Goal: Task Accomplishment & Management: Manage account settings

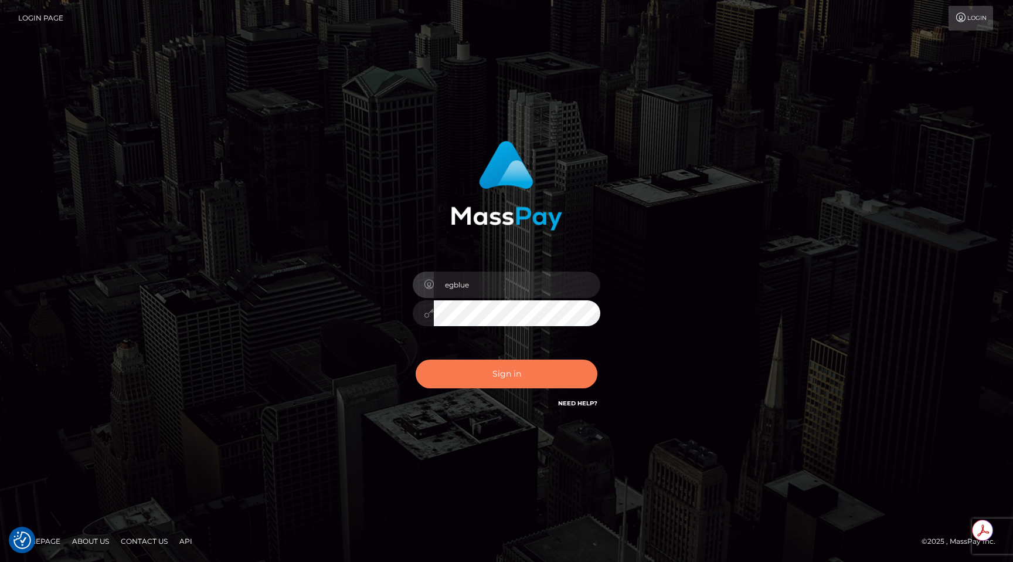
click at [508, 382] on button "Sign in" at bounding box center [507, 373] width 182 height 29
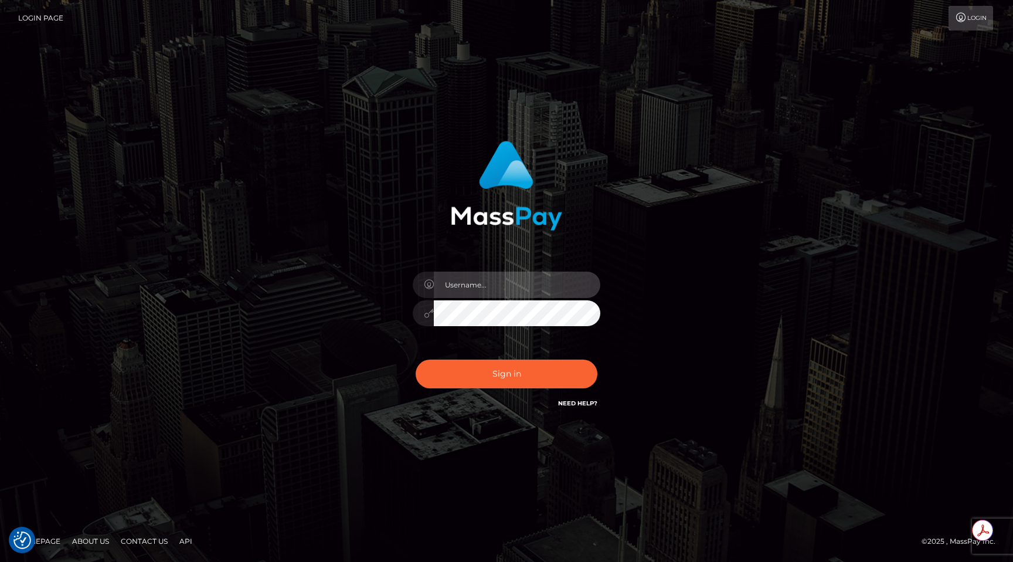
type input "egblue"
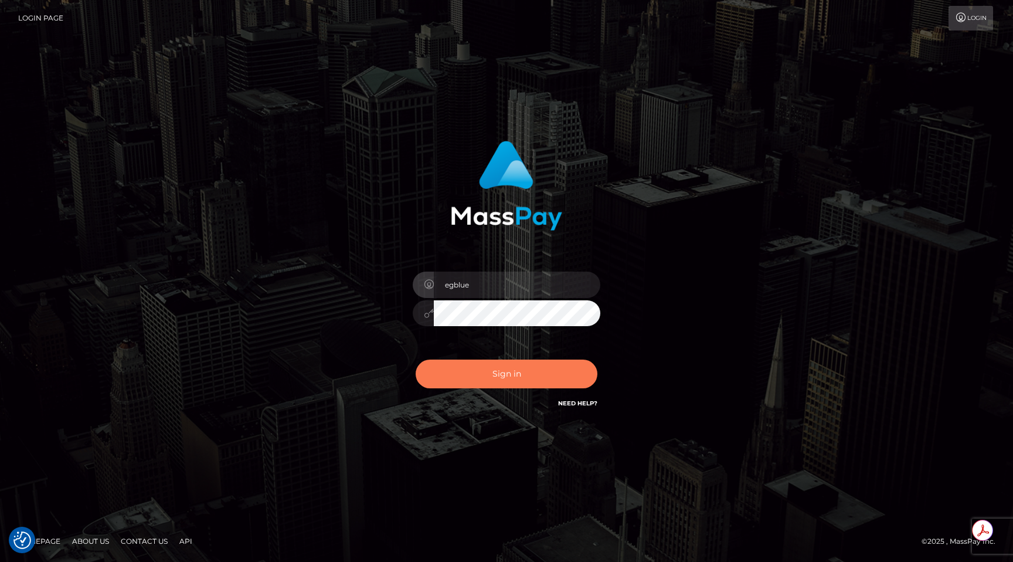
click at [508, 382] on button "Sign in" at bounding box center [507, 373] width 182 height 29
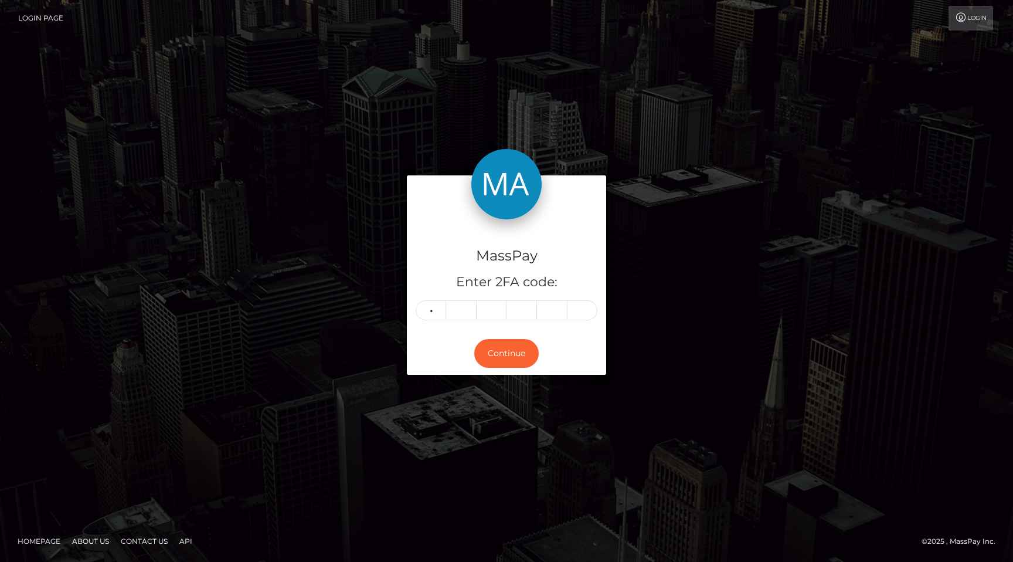
type input "0"
type input "4"
type input "8"
type input "6"
type input "1"
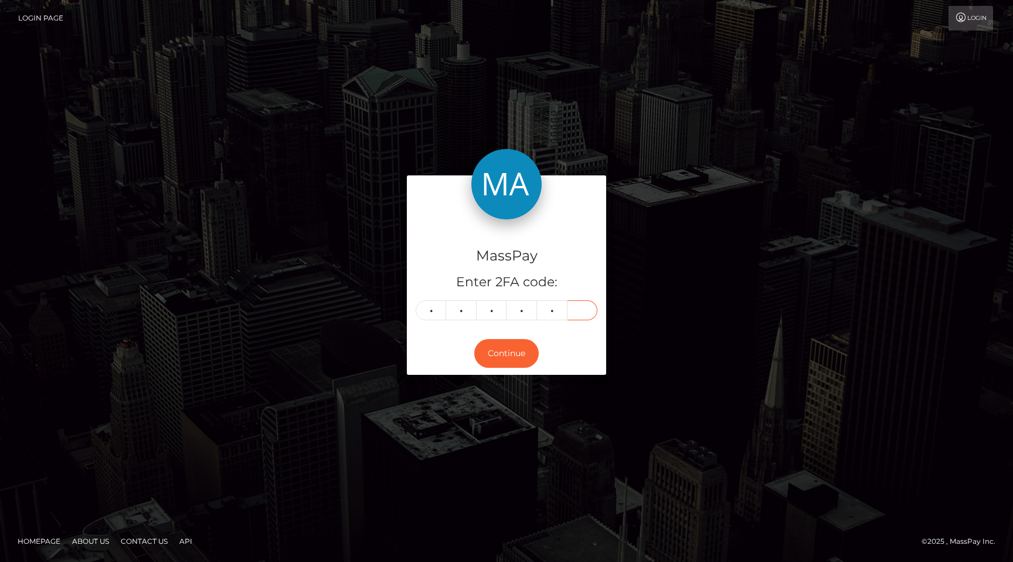
type input "5"
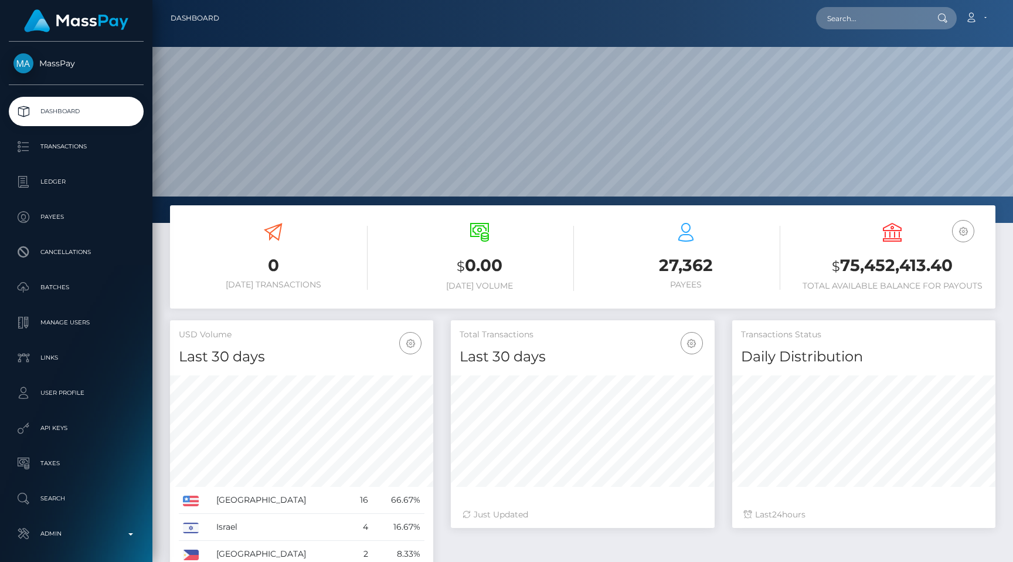
scroll to position [208, 263]
click at [877, 23] on input "text" at bounding box center [871, 18] width 110 height 22
paste input "pout_W9JGtSsXUzC0t"
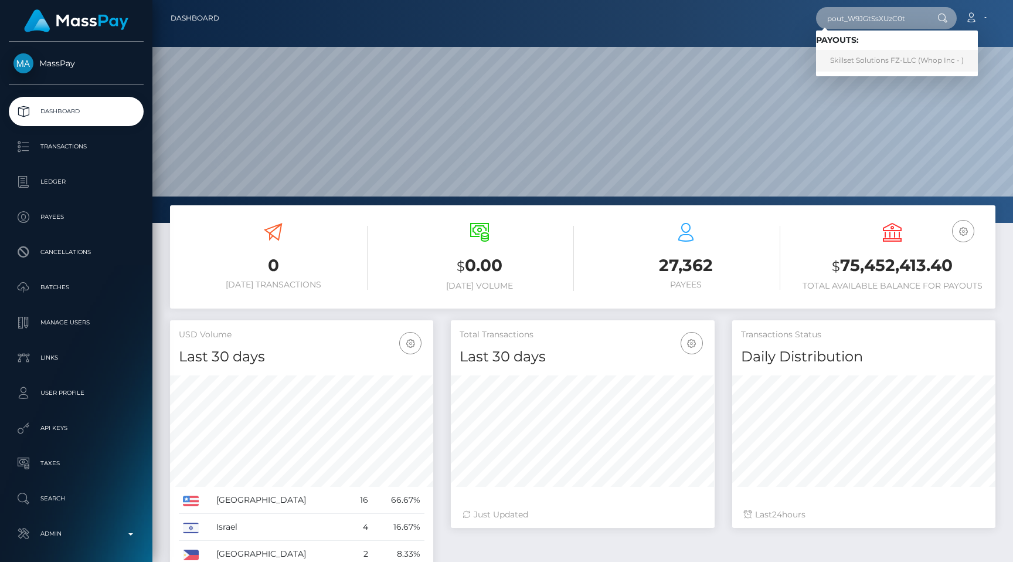
type input "pout_W9JGtSsXUzC0t"
click at [877, 55] on link "Skillset Solutions FZ-LLC (Whop Inc - )" at bounding box center [897, 61] width 162 height 22
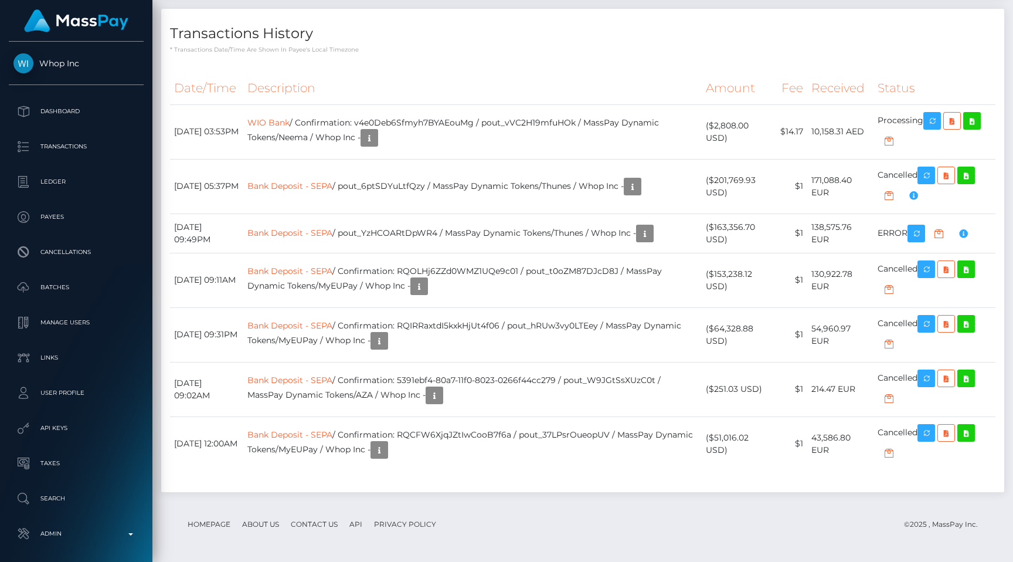
scroll to position [2459, 0]
drag, startPoint x: 261, startPoint y: 339, endPoint x: 402, endPoint y: 341, distance: 140.7
click at [402, 213] on tr "August 28, 2025 05:37PM Bank Deposit - SEPA / pout_6ptSDYuLtfQzy / MassPay Dyna…" at bounding box center [582, 186] width 825 height 55
click at [402, 213] on td "Bank Deposit - SEPA / pout_6ptSDYuLtfQzy / MassPay Dynamic Tokens/Thunes / Whop…" at bounding box center [472, 186] width 459 height 55
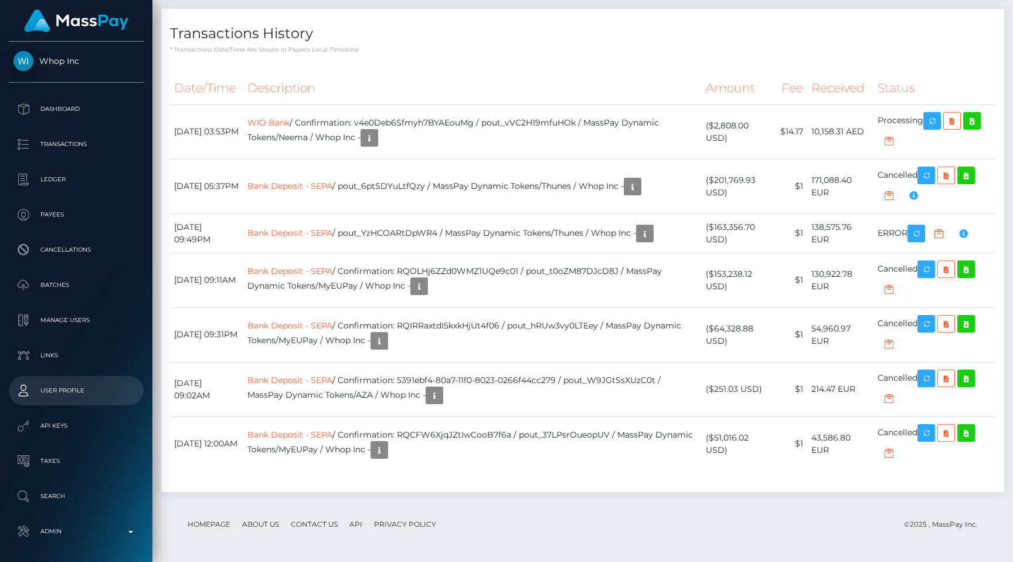
scroll to position [0, 0]
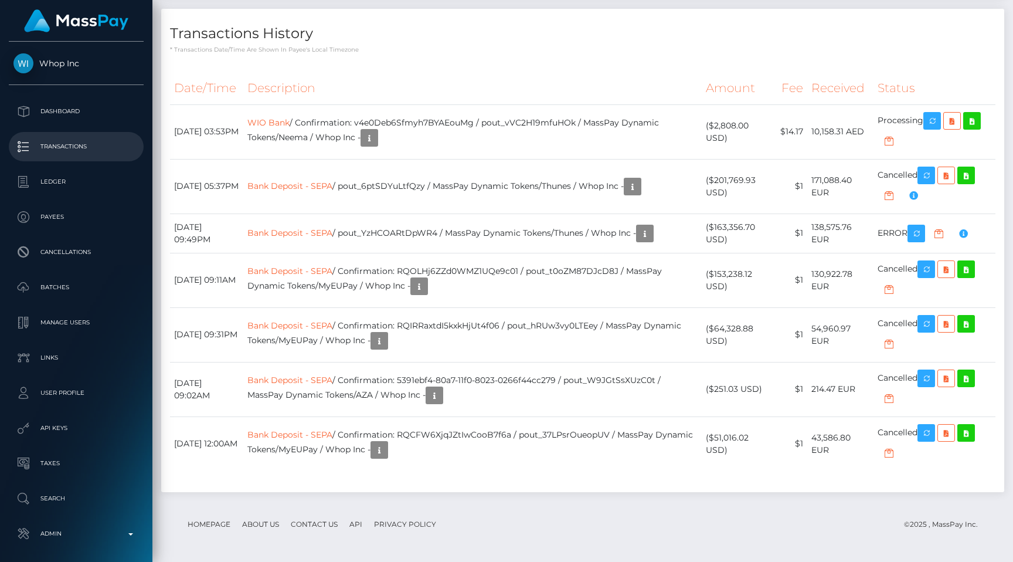
click at [90, 144] on p "Transactions" at bounding box center [75, 147] width 125 height 18
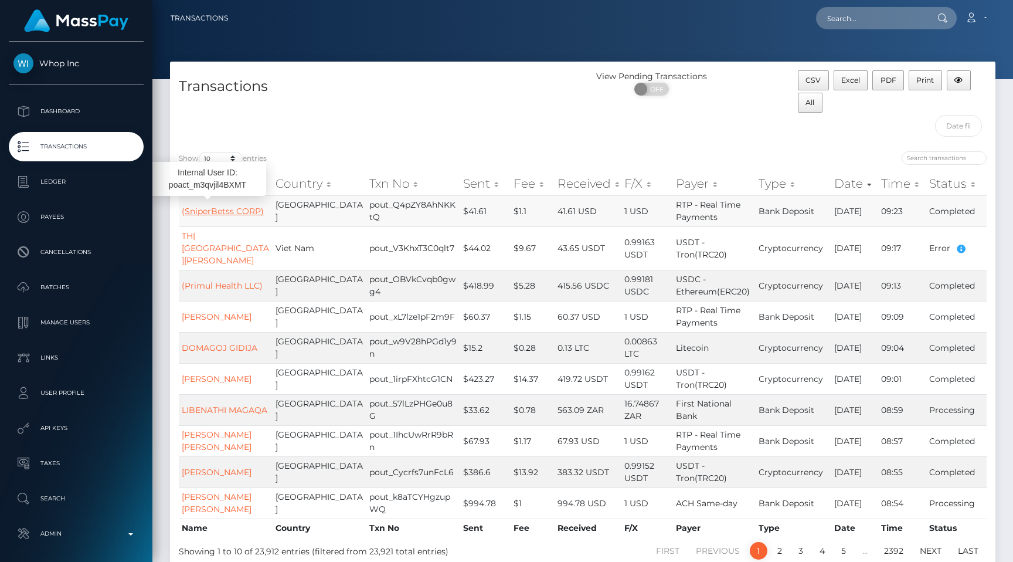
click at [214, 206] on link "(SniperBetss CORP)" at bounding box center [223, 211] width 82 height 11
click at [213, 157] on select "10 25 50 100 250 500 1,000 3,500 All" at bounding box center [221, 158] width 44 height 13
select select "250"
click at [200, 152] on select "10 25 50 100 250 500 1,000 3,500 All" at bounding box center [221, 158] width 44 height 13
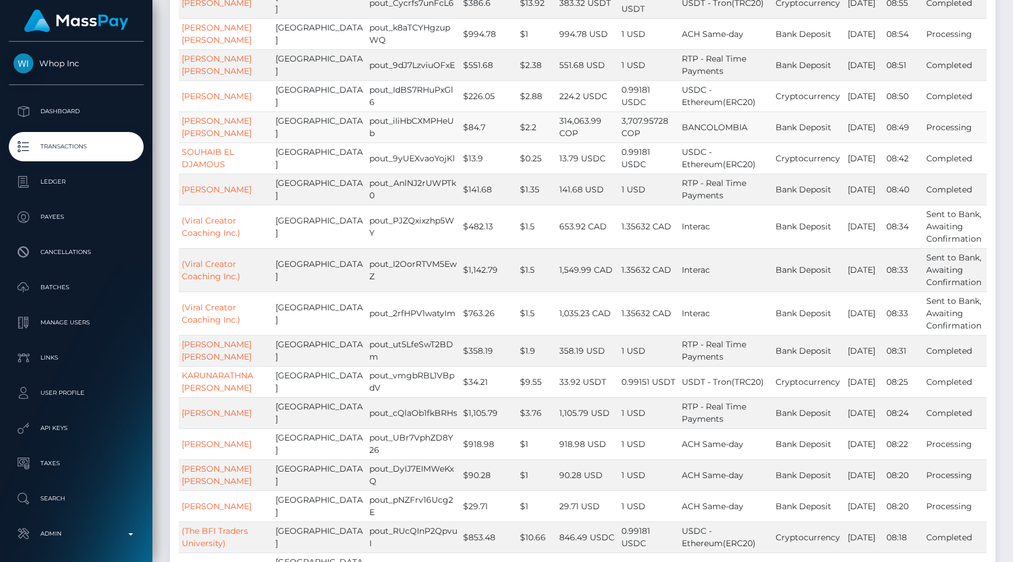
scroll to position [489, 0]
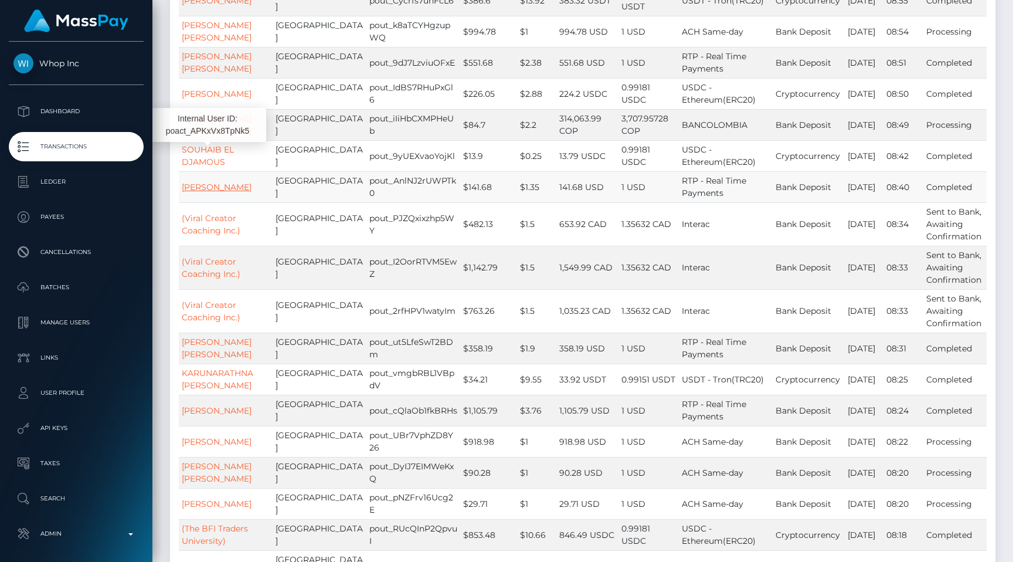
click at [226, 182] on link "ALEXANDER ACHILLE" at bounding box center [217, 187] width 70 height 11
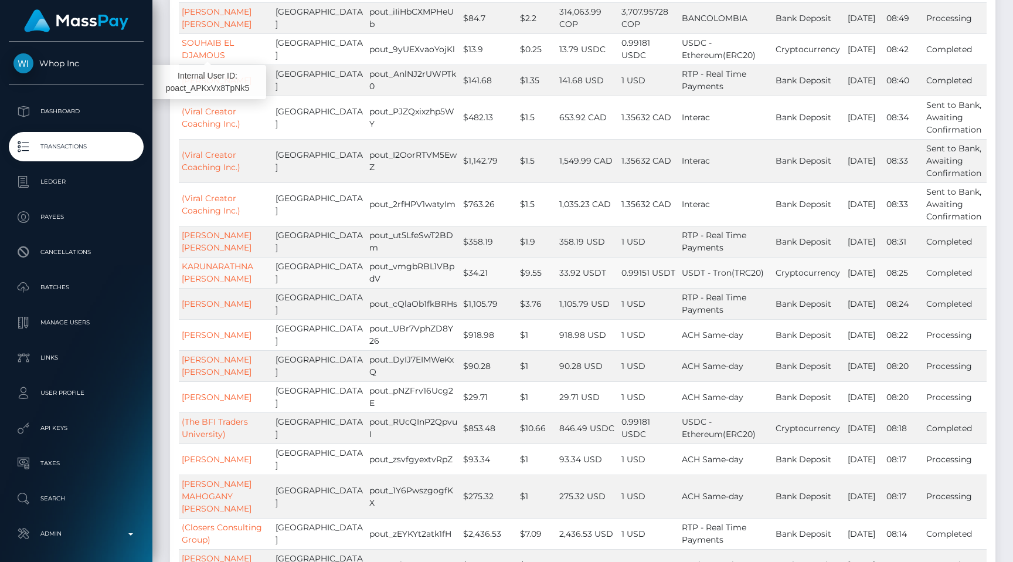
scroll to position [601, 0]
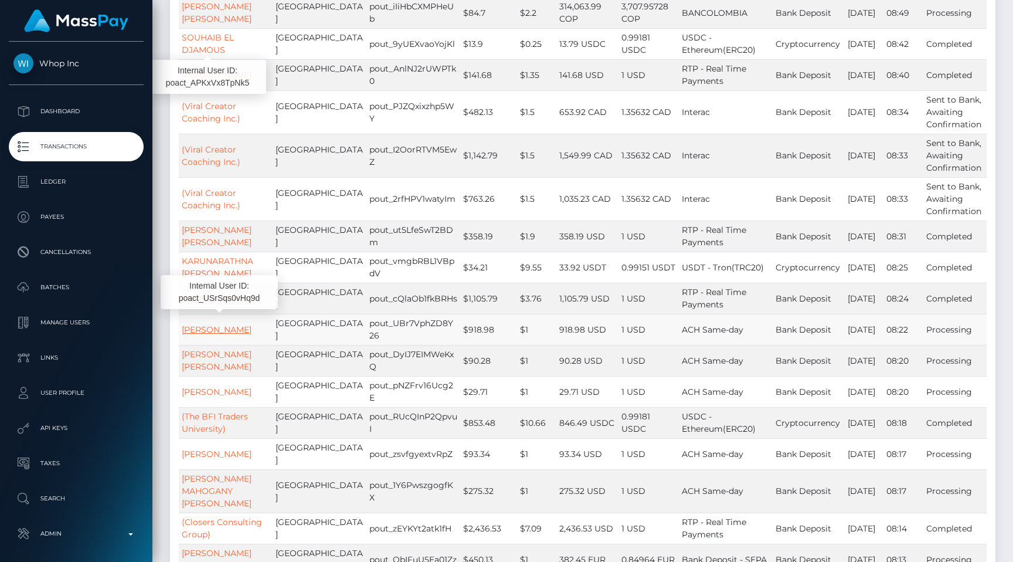
click at [226, 324] on link "SAMUEL ARANGO OROZCO" at bounding box center [217, 329] width 70 height 11
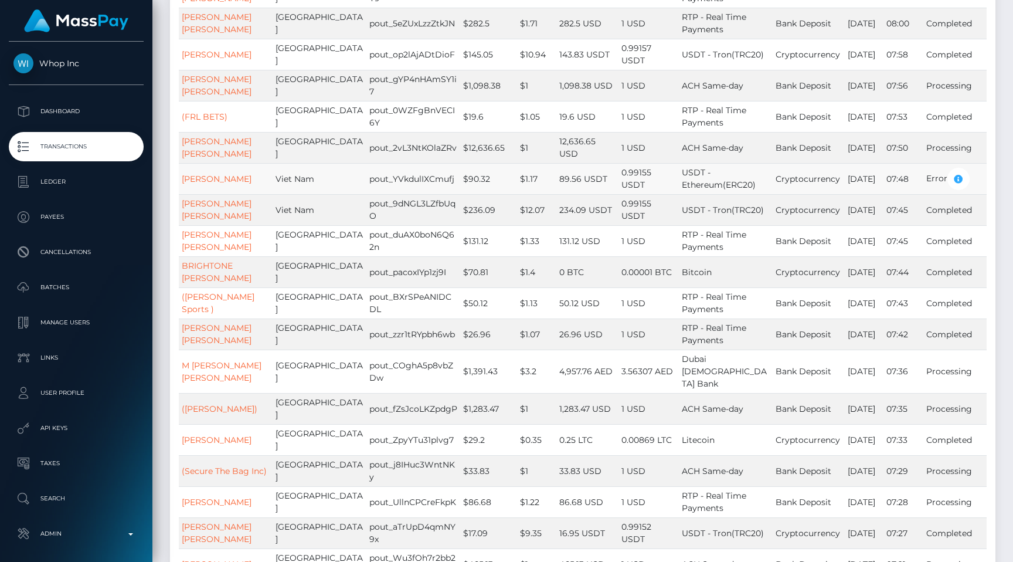
scroll to position [1282, 0]
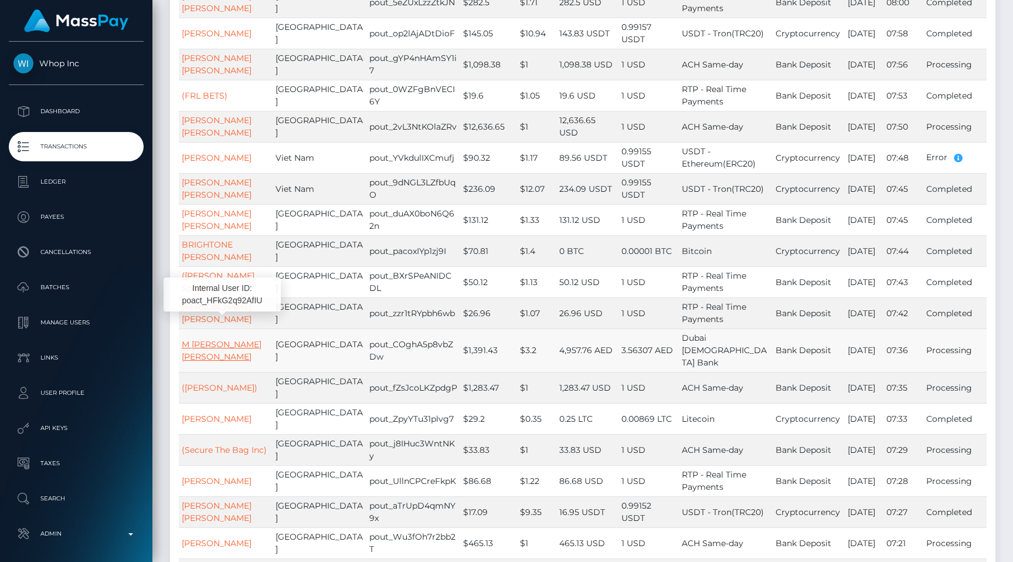
click at [229, 339] on link "M MANAF MUHSEN FARHO" at bounding box center [222, 350] width 80 height 23
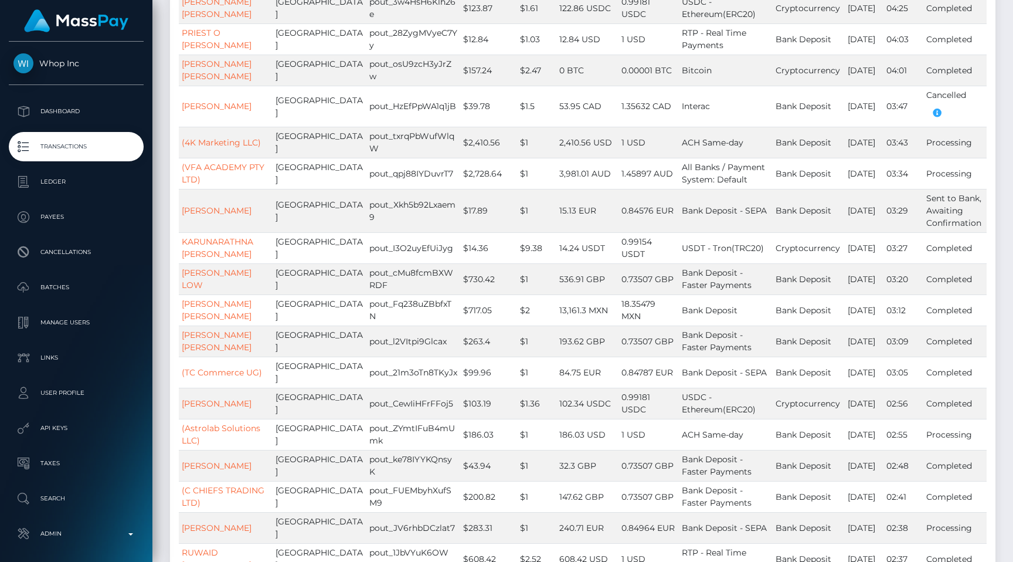
scroll to position [3458, 0]
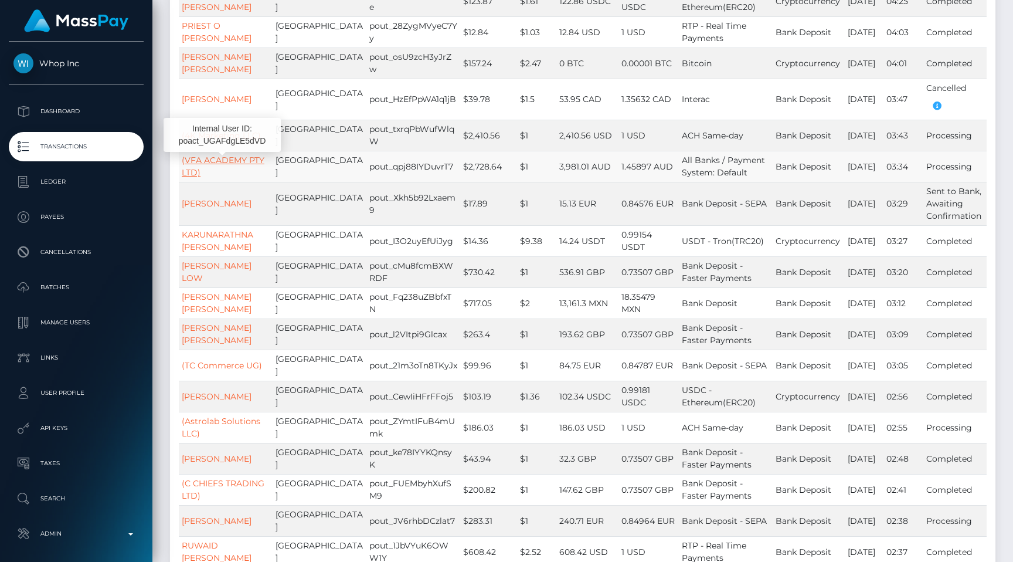
click at [238, 161] on link "(VFA ACADEMY PTY LTD)" at bounding box center [223, 166] width 83 height 23
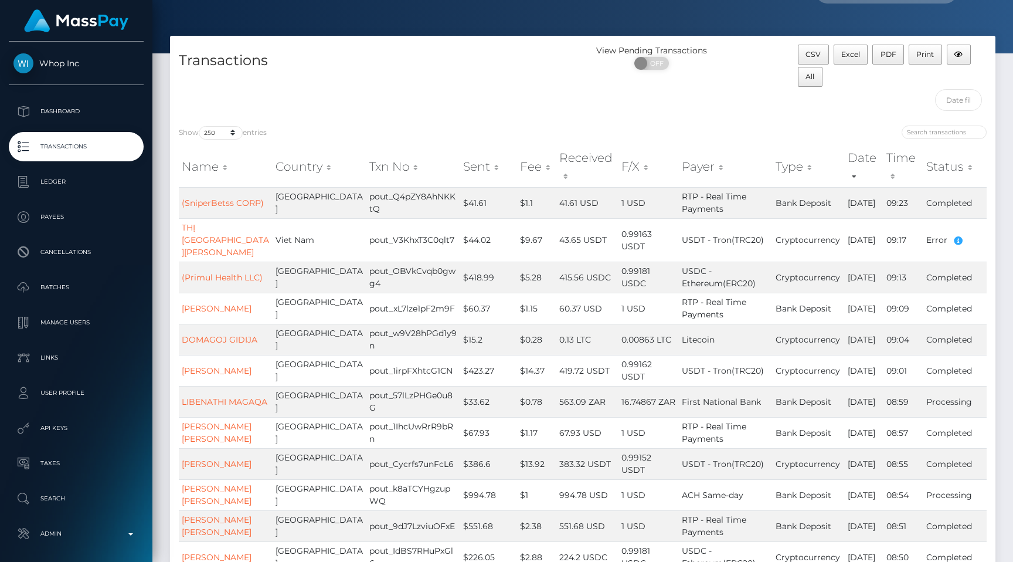
scroll to position [0, 0]
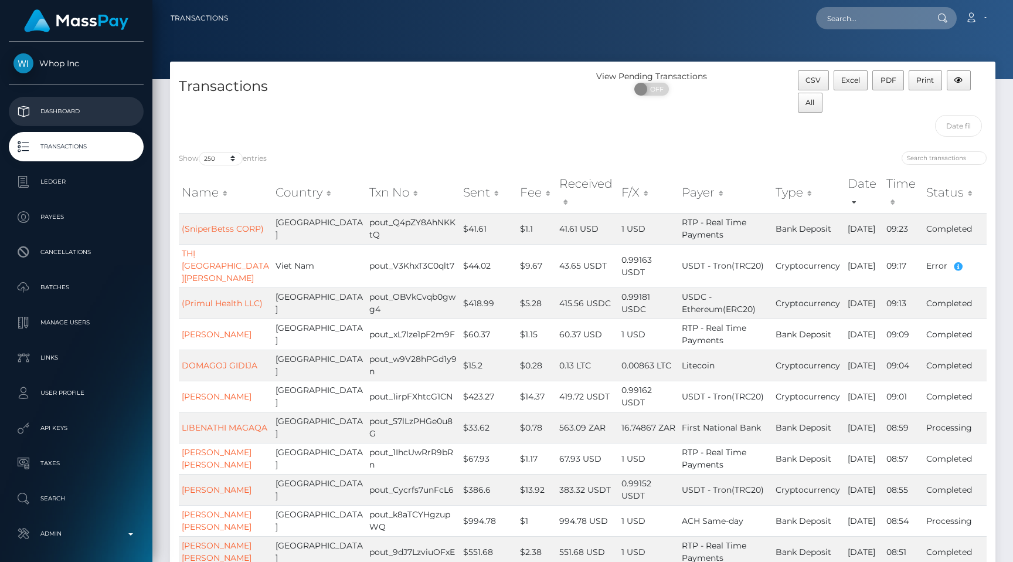
click at [100, 118] on p "Dashboard" at bounding box center [75, 112] width 125 height 18
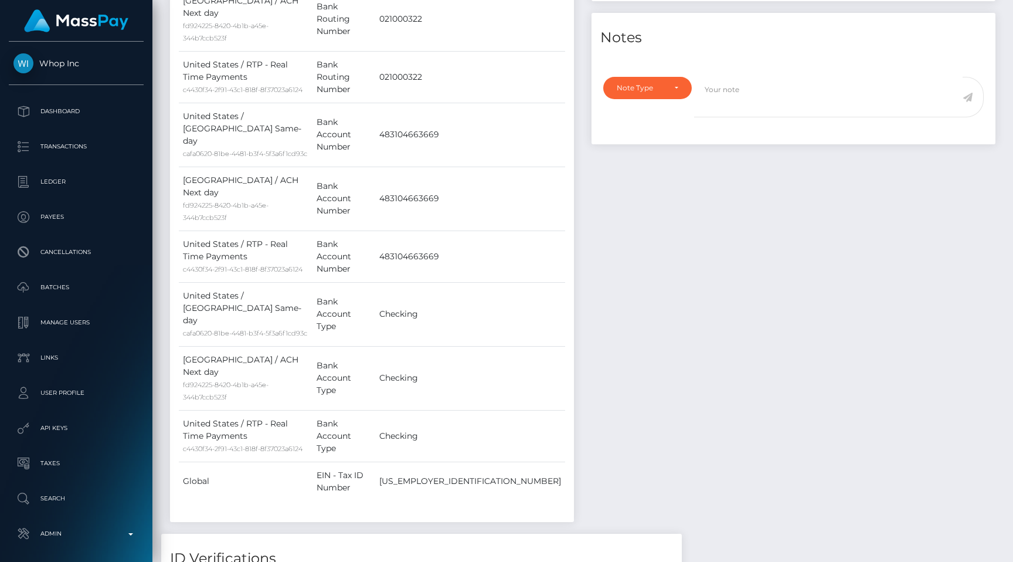
scroll to position [647, 0]
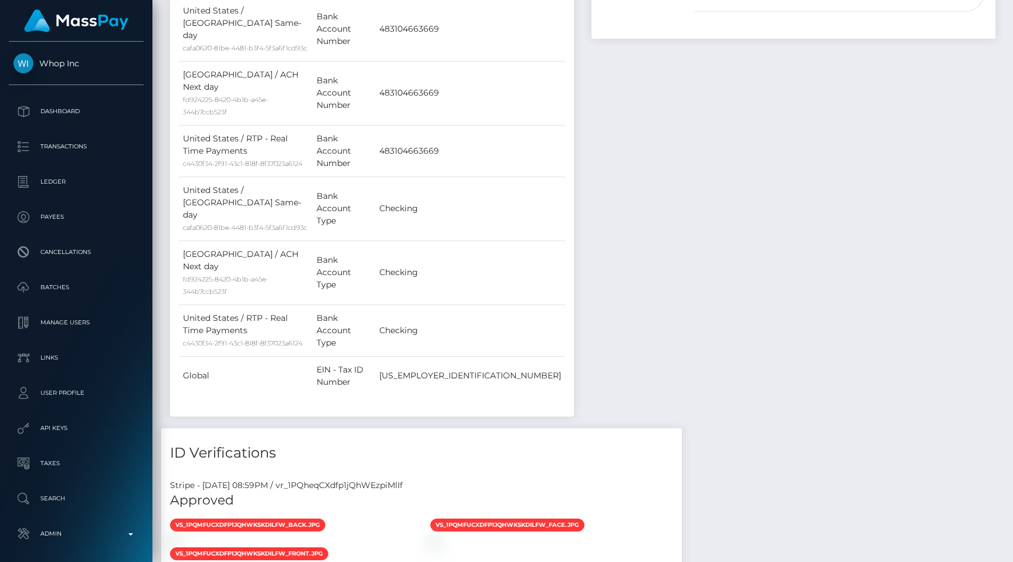
click at [409, 479] on div "Stripe - [DATE] 08:59PM / vr_1PQheqCXdfp1jQhWEzpiMlIf" at bounding box center [421, 485] width 521 height 12
click at [409, 479] on div "Stripe - July 22, 2025 08:59PM / vr_1PQheqCXdfp1jQhWEzpiMlIf" at bounding box center [421, 485] width 521 height 12
copy div "vr_1PQheqCXdfp1jQhWEzpiMlIf"
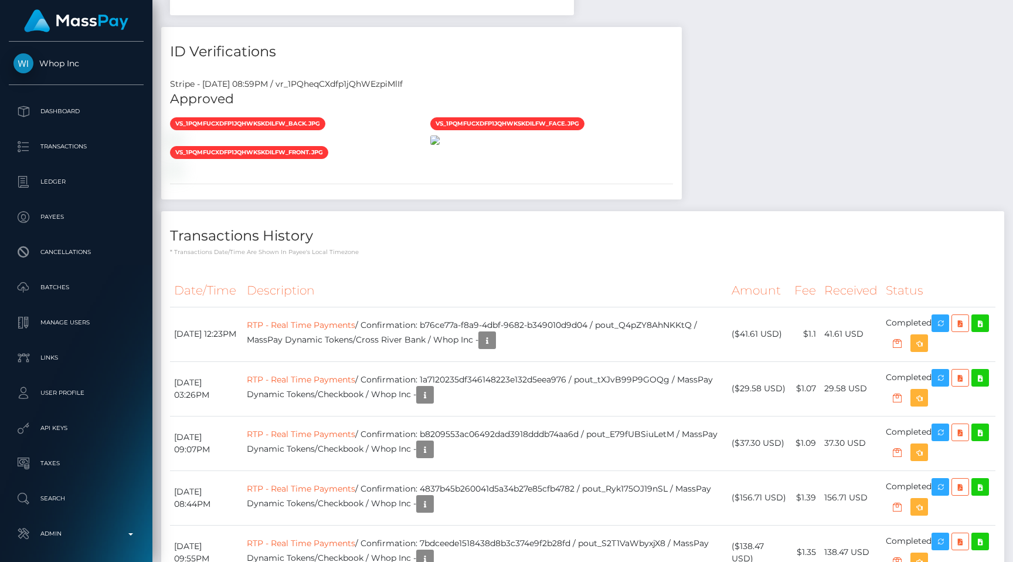
scroll to position [1195, 0]
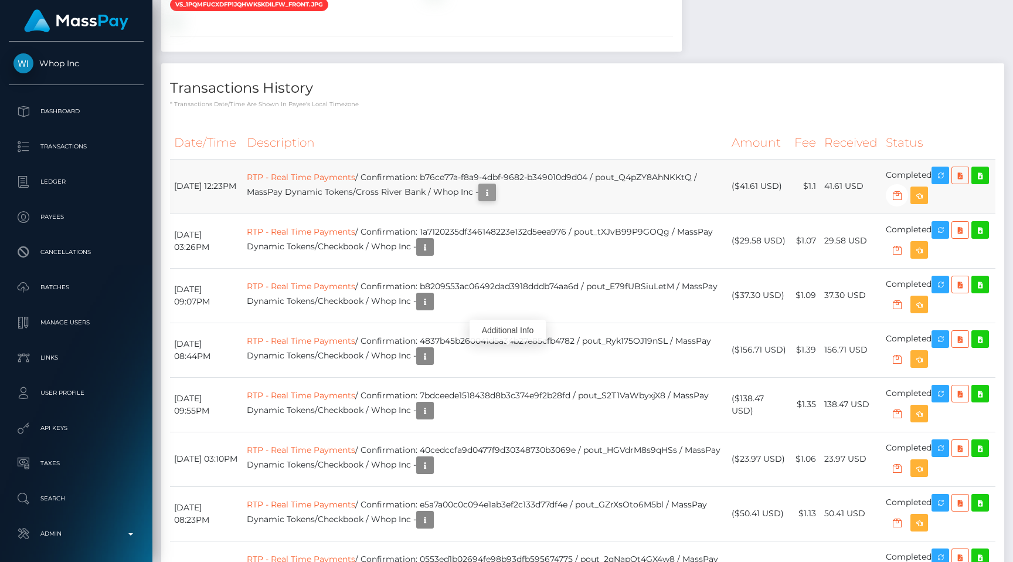
click at [494, 200] on icon "button" at bounding box center [487, 192] width 14 height 15
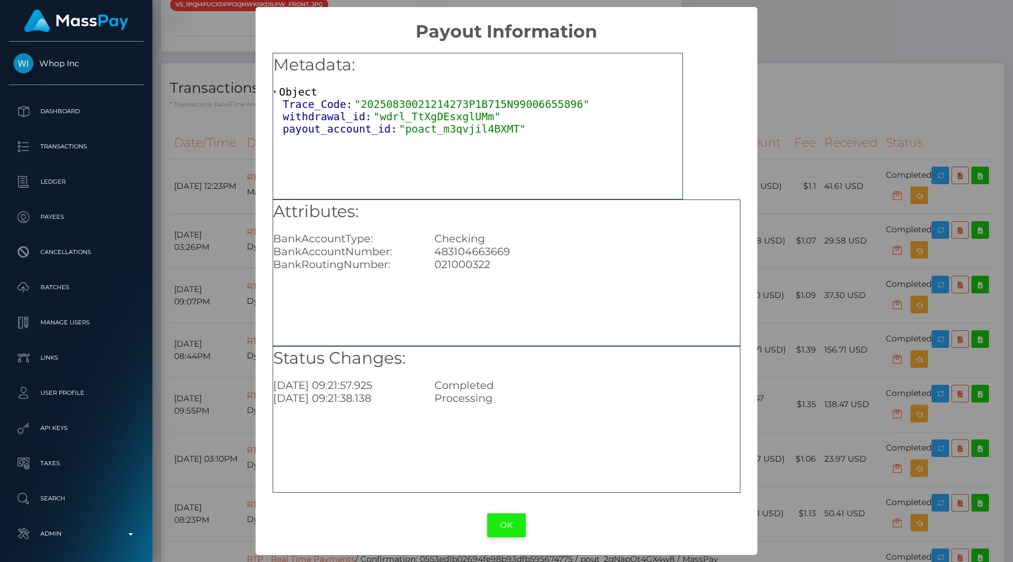
click at [505, 520] on button "OK" at bounding box center [506, 525] width 39 height 24
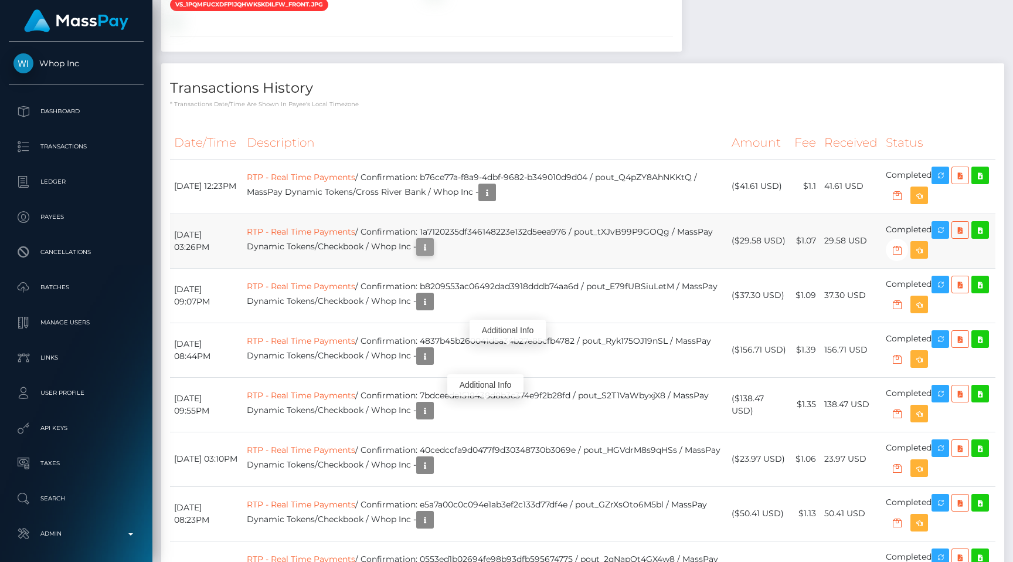
click at [432, 254] on icon "button" at bounding box center [425, 247] width 14 height 15
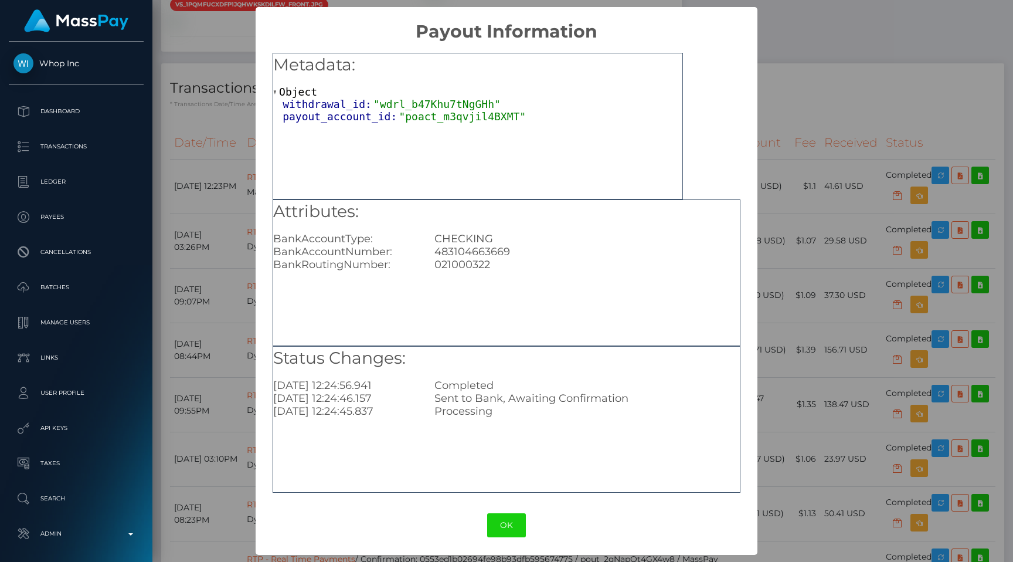
click at [786, 102] on div "× Payout Information Metadata: Object withdrawal_id: "wdrl_b47Khu7tNgGHh" payou…" at bounding box center [506, 281] width 1013 height 562
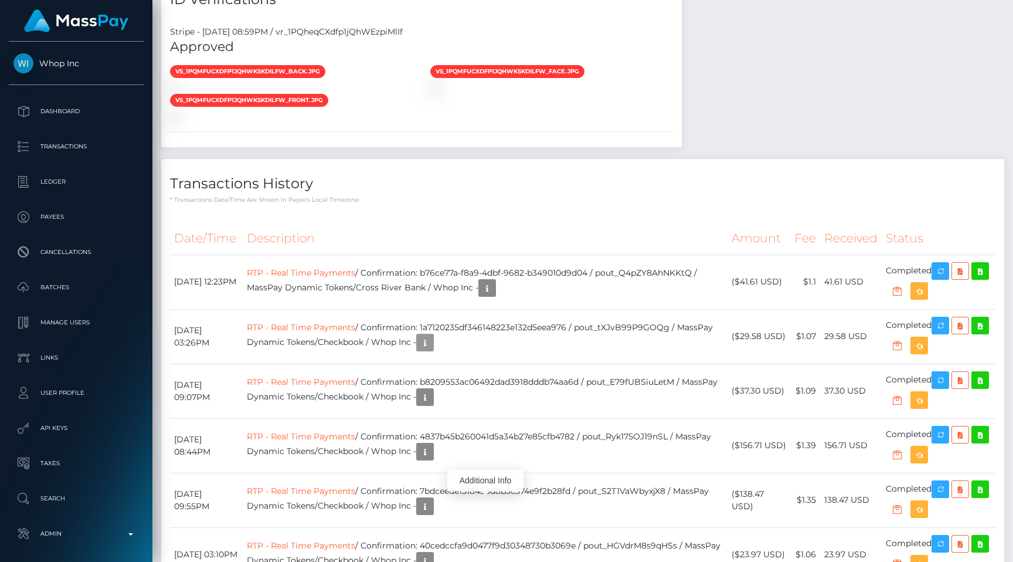
scroll to position [1021, 0]
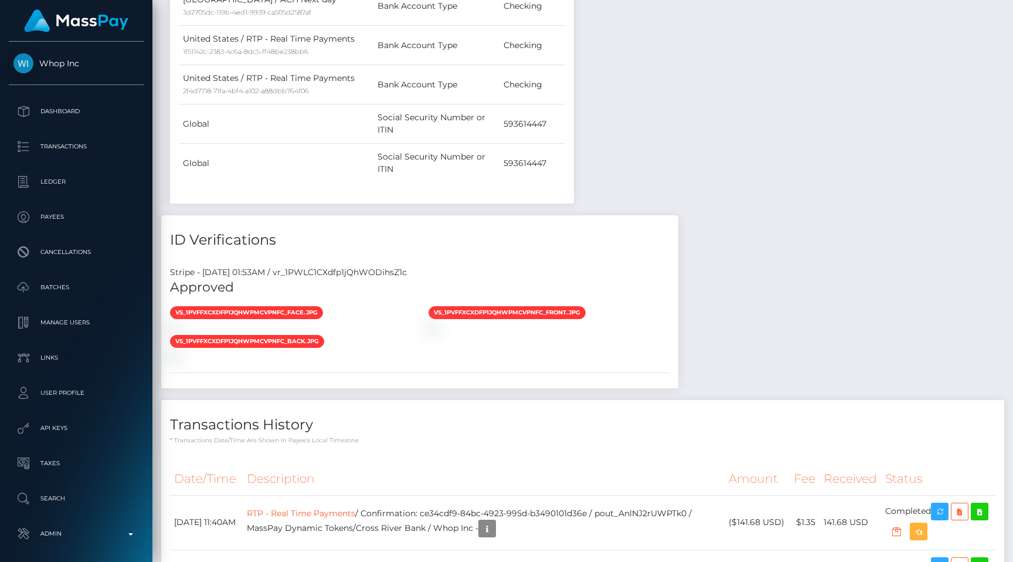
scroll to position [141, 263]
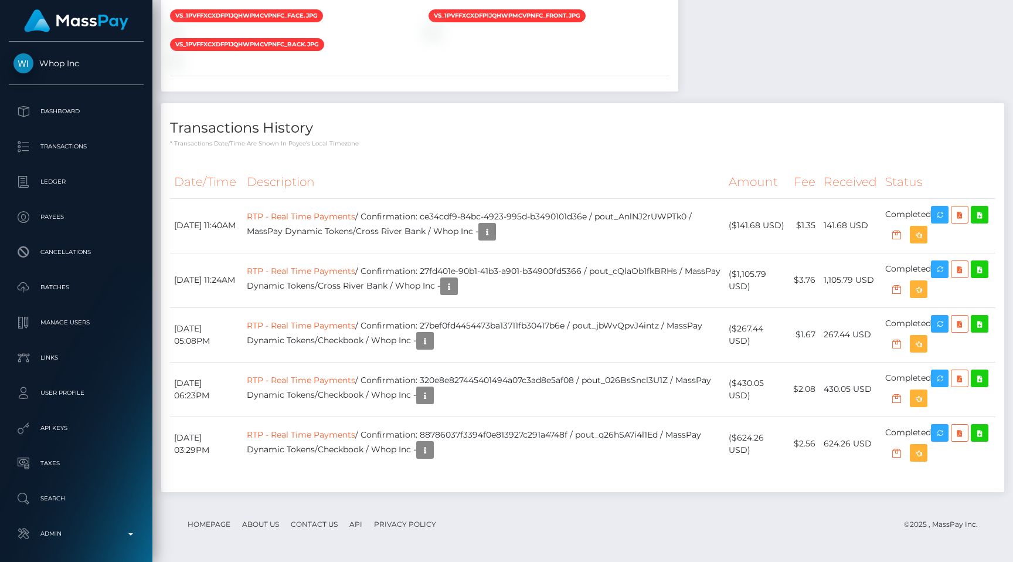
scroll to position [141, 263]
click at [405, 198] on th "Description" at bounding box center [484, 182] width 482 height 32
click at [687, 103] on div "ID Verifications Stripe - July 24, 2025 01:53AM / vr_1PWLC1CXdfp1jQhWODihsZ1c A…" at bounding box center [419, 11] width 535 height 185
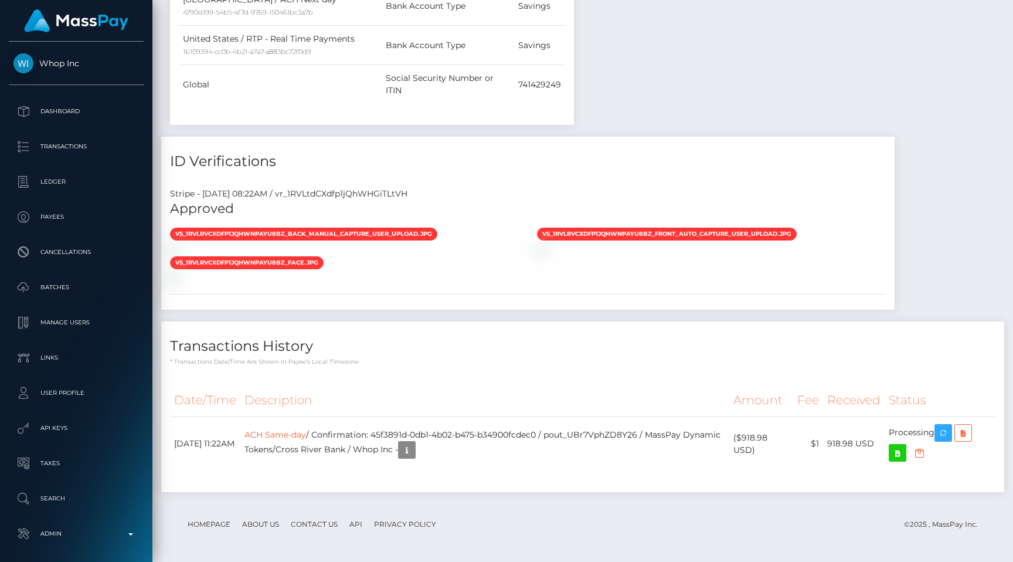
scroll to position [141, 263]
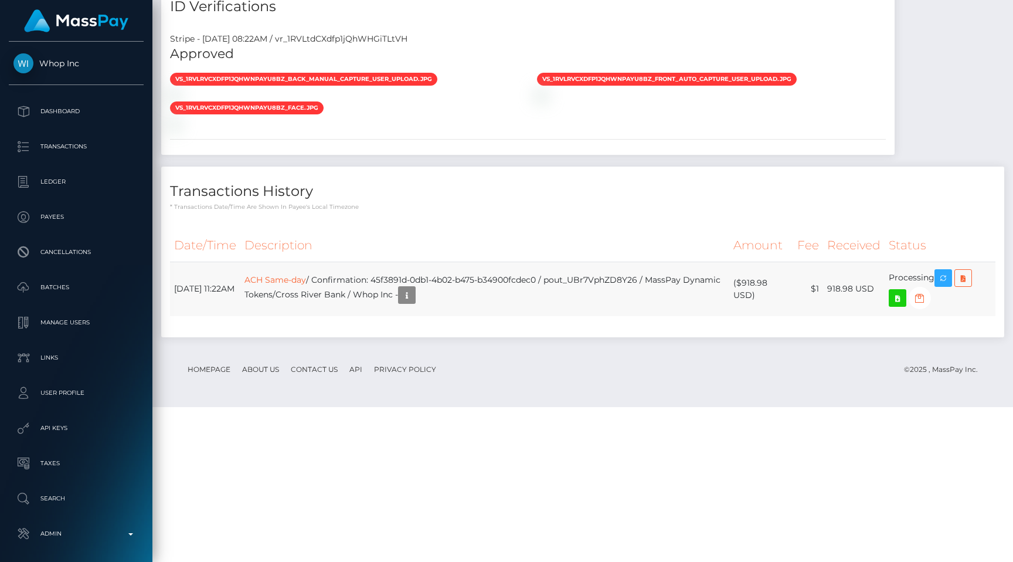
click at [480, 316] on td "ACH Same-day / Confirmation: 45f3891d-0db1-4b02-b475-b34900fcdec0 / pout_UBr7Vp…" at bounding box center [484, 288] width 489 height 55
click at [414, 303] on icon "button" at bounding box center [407, 295] width 14 height 15
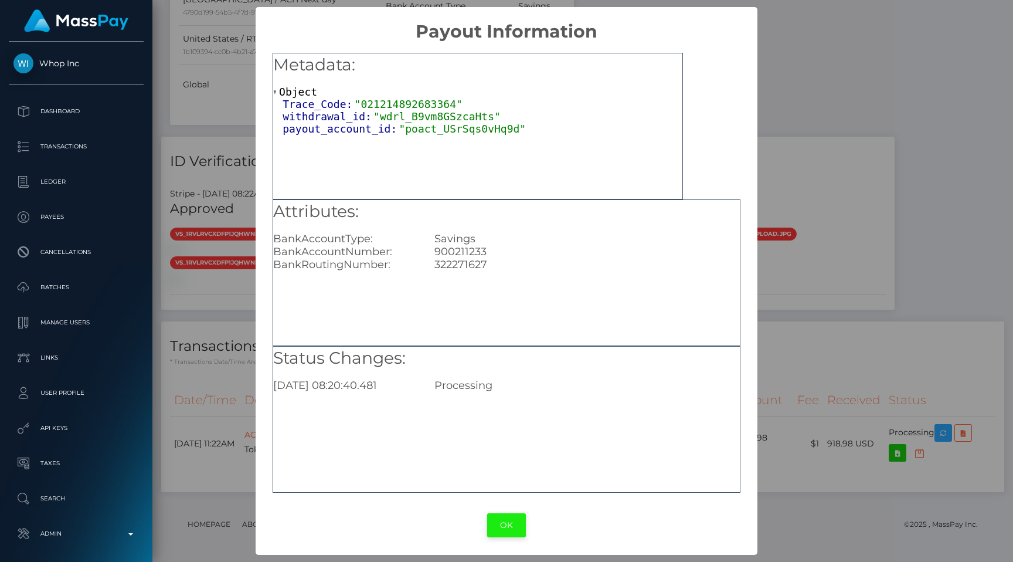
click at [495, 533] on button "OK" at bounding box center [506, 525] width 39 height 24
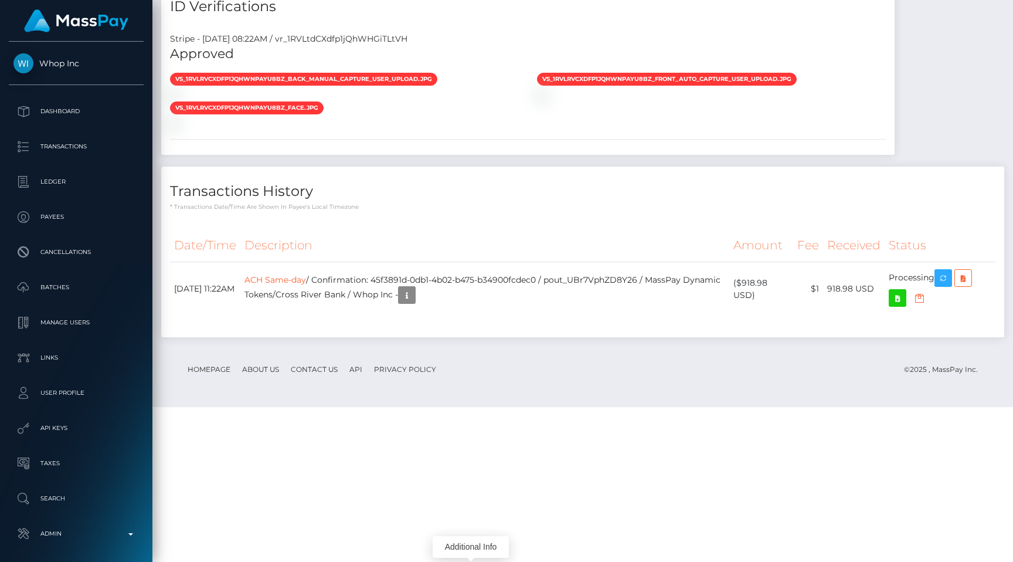
click at [536, 155] on div "Stripe - July 24, 2025 08:22AM / vr_1RVLtdCXdfp1jQhWHGiTLtVH Approved vs_1RVLrV…" at bounding box center [527, 89] width 733 height 131
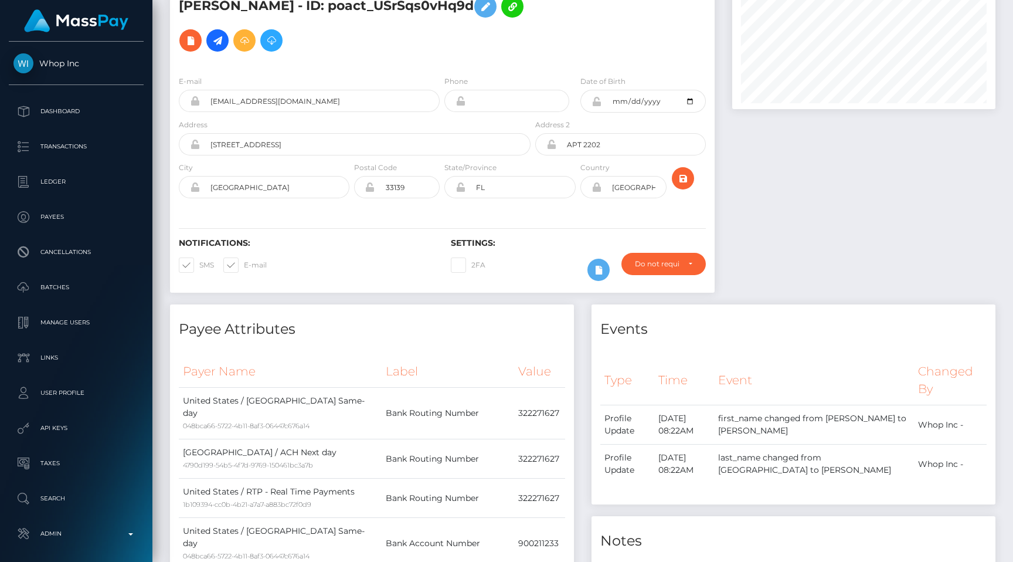
scroll to position [72, 0]
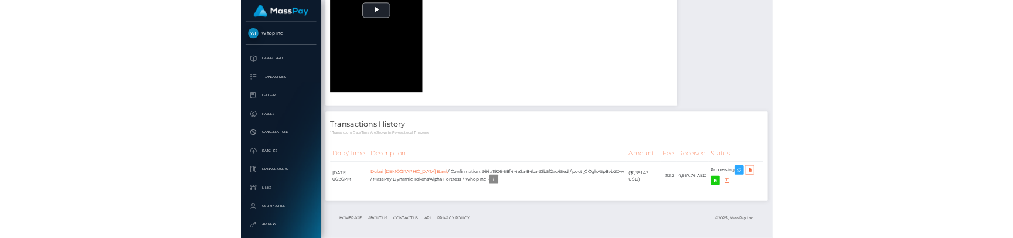
scroll to position [2054, 0]
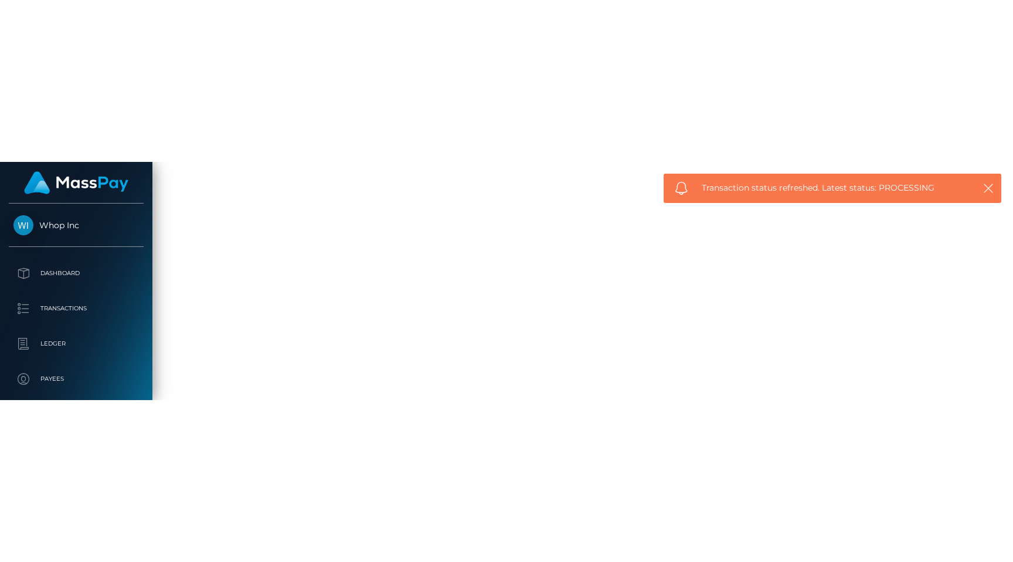
scroll to position [1946, 0]
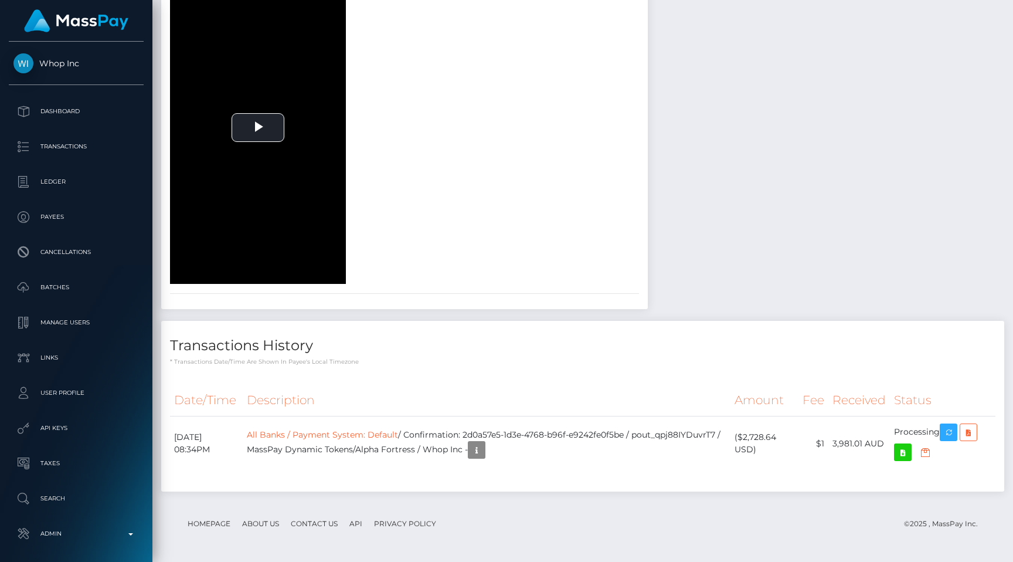
scroll to position [141, 263]
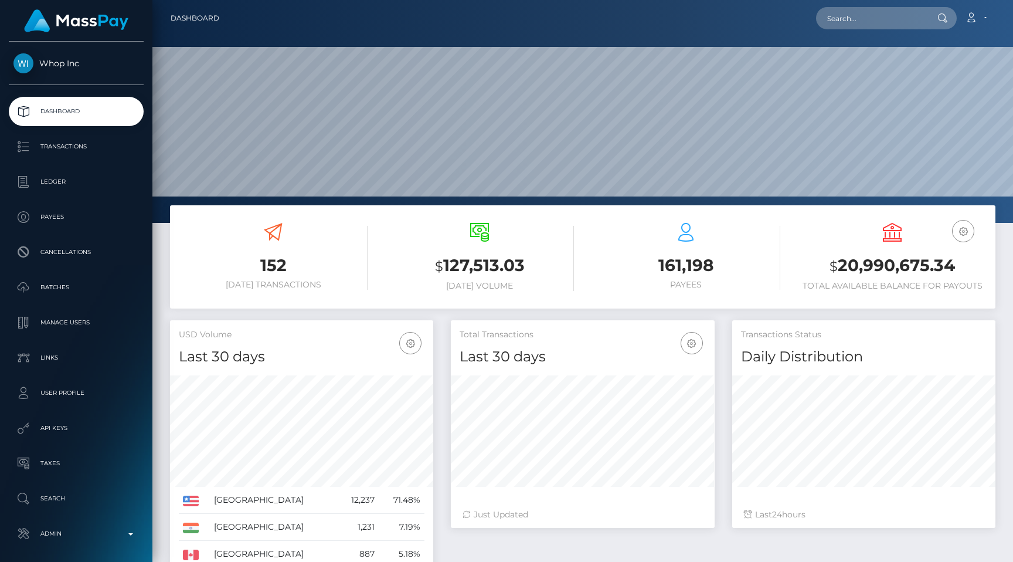
scroll to position [208, 263]
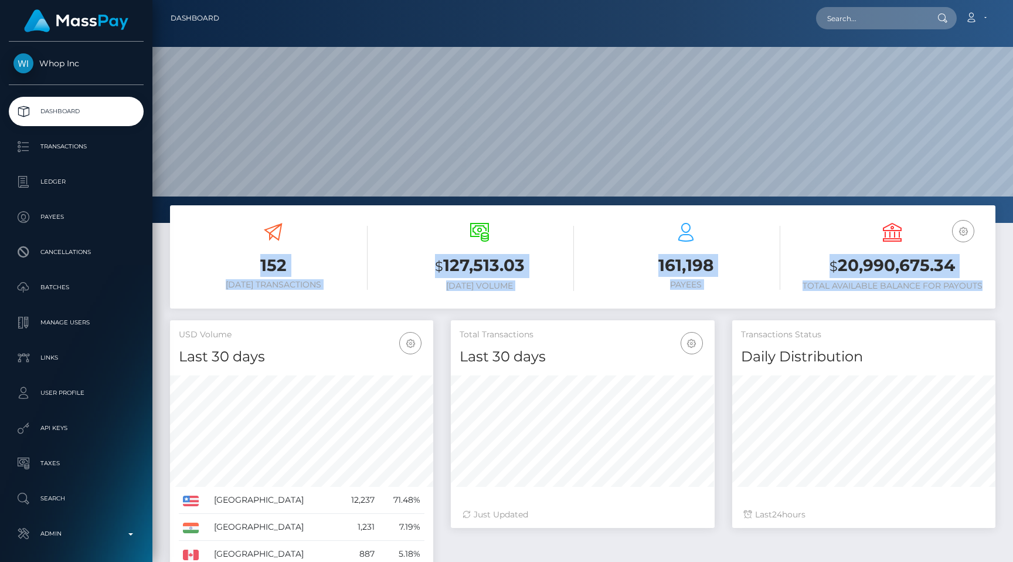
drag, startPoint x: 219, startPoint y: 225, endPoint x: 984, endPoint y: 288, distance: 767.1
click at [984, 288] on div "152 Today Transactions $ 127,513.03 Today Volume 161,198 Payees $" at bounding box center [582, 258] width 825 height 89
click at [984, 288] on h6 "Total Available Balance for Payouts" at bounding box center [892, 286] width 189 height 10
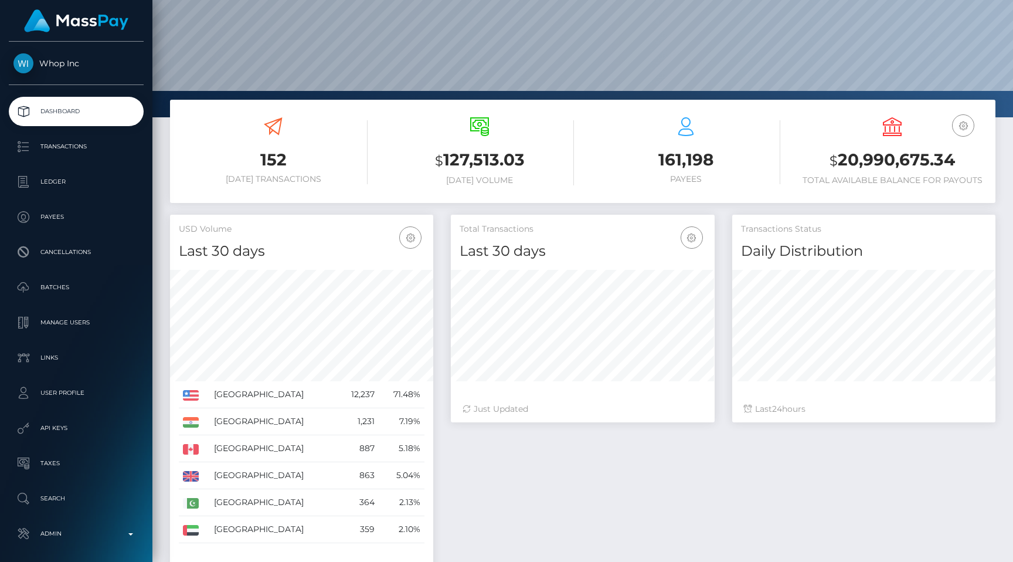
scroll to position [173, 0]
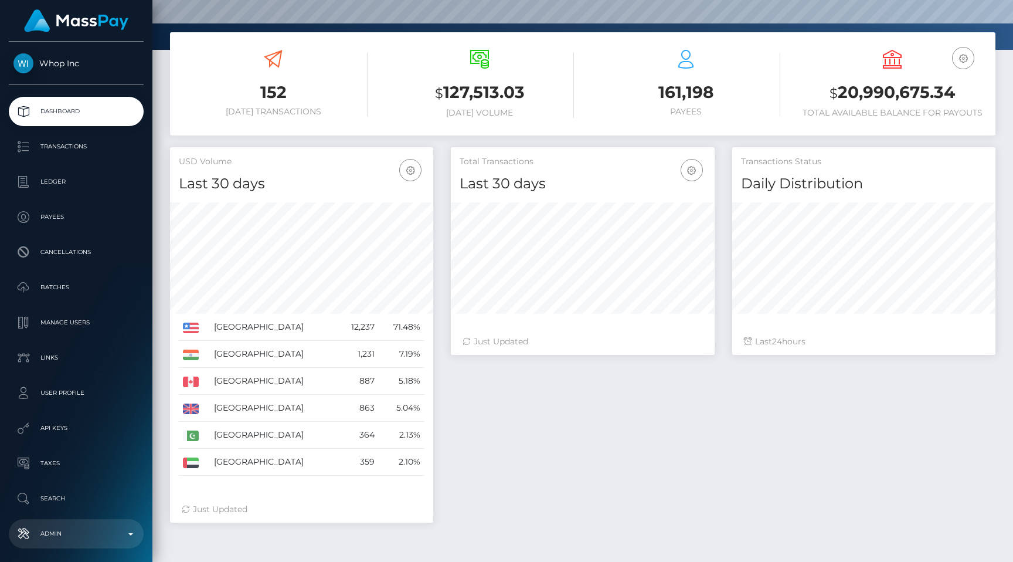
click at [64, 539] on p "Admin" at bounding box center [75, 534] width 125 height 18
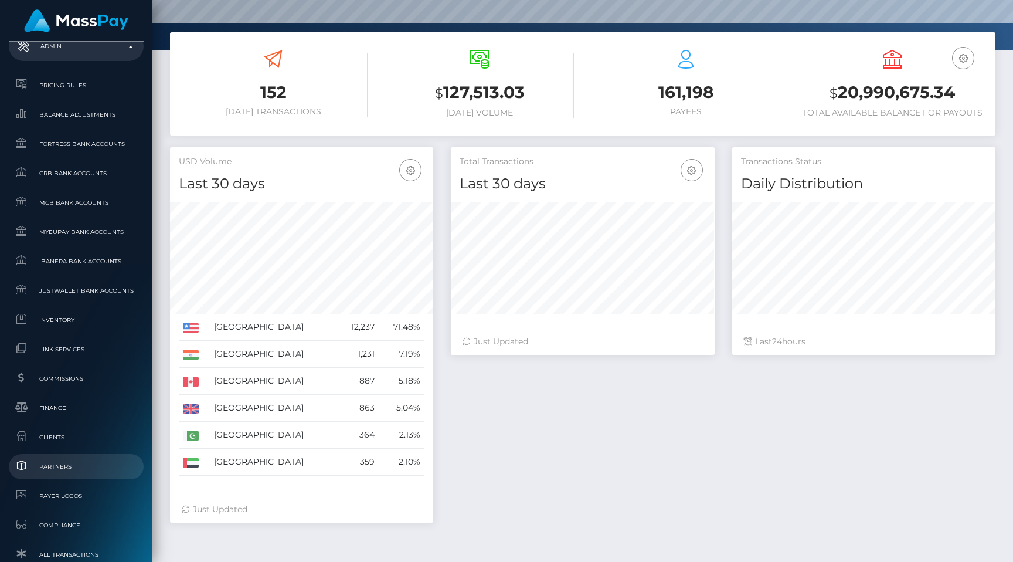
scroll to position [702, 0]
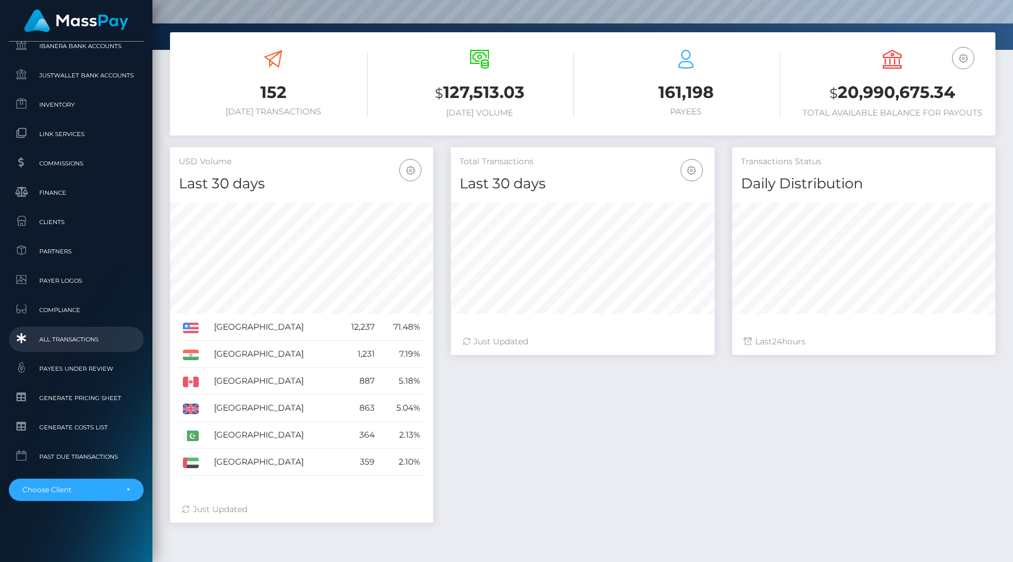
click at [73, 342] on span "All Transactions" at bounding box center [75, 338] width 125 height 13
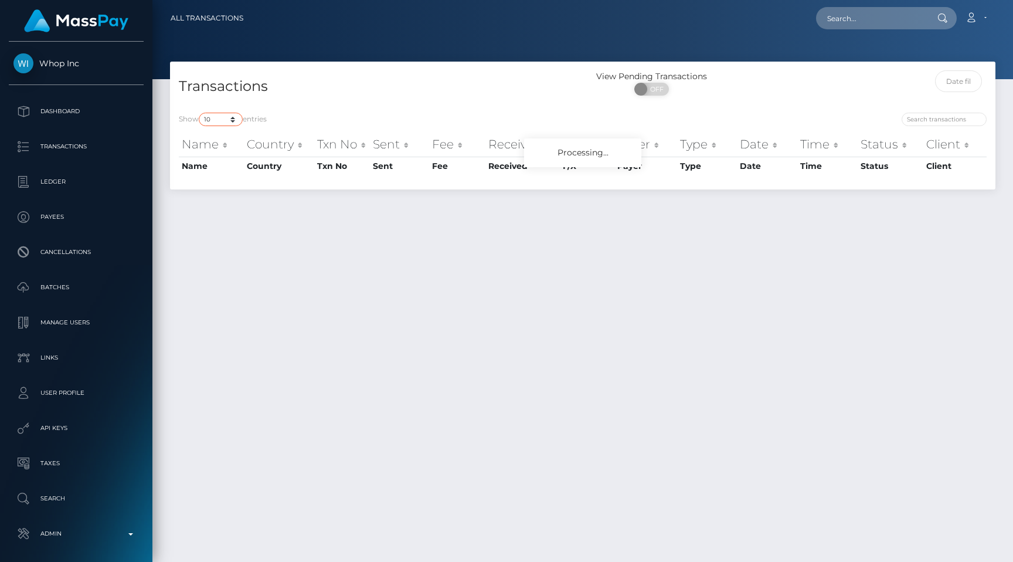
click at [229, 123] on select "10 25 50 100 250 500 1,000 3,500 All" at bounding box center [221, 119] width 44 height 13
select select "100"
click at [200, 113] on select "10 25 50 100 250 500 1,000 3,500 All" at bounding box center [221, 119] width 44 height 13
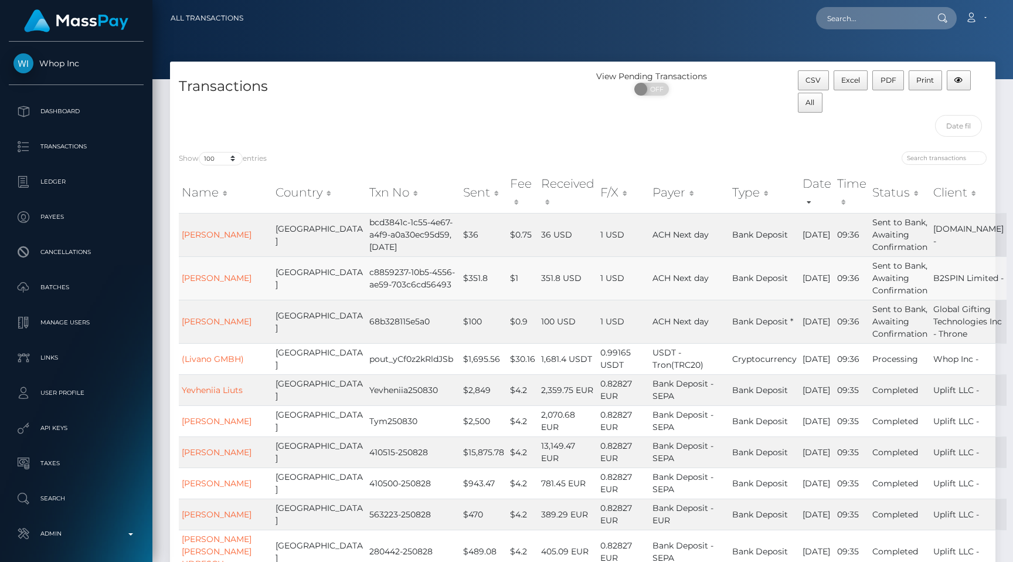
click at [538, 288] on td "351.8 USD" at bounding box center [567, 277] width 59 height 43
drag, startPoint x: 210, startPoint y: 312, endPoint x: 244, endPoint y: 267, distance: 56.2
click at [244, 267] on body "Whop Inc Dashboard Transactions Ledger Payees" at bounding box center [506, 281] width 1013 height 562
click at [507, 330] on td "$0.9" at bounding box center [522, 321] width 31 height 43
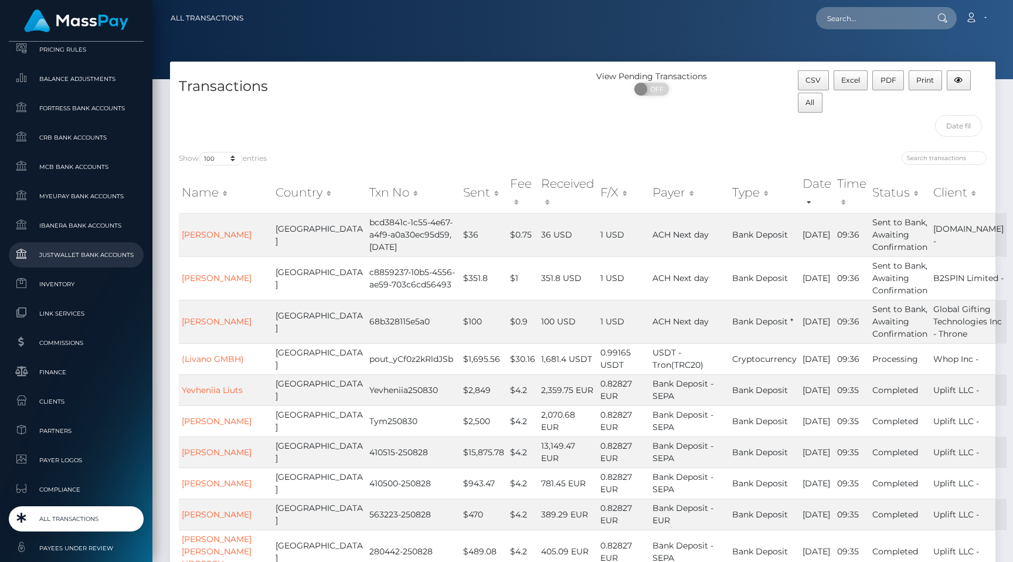
scroll to position [702, 0]
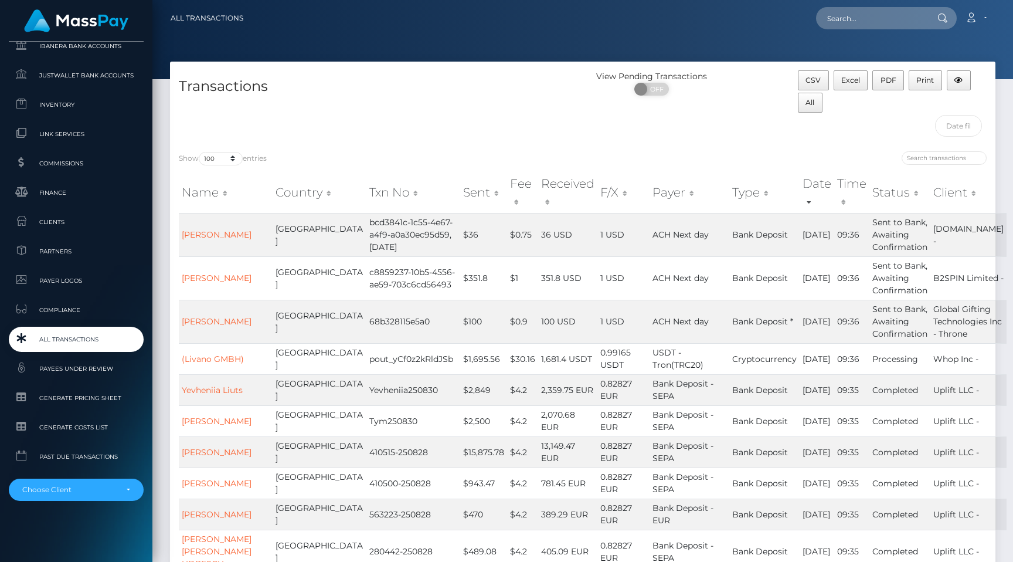
click at [70, 334] on span "All Transactions" at bounding box center [75, 338] width 125 height 13
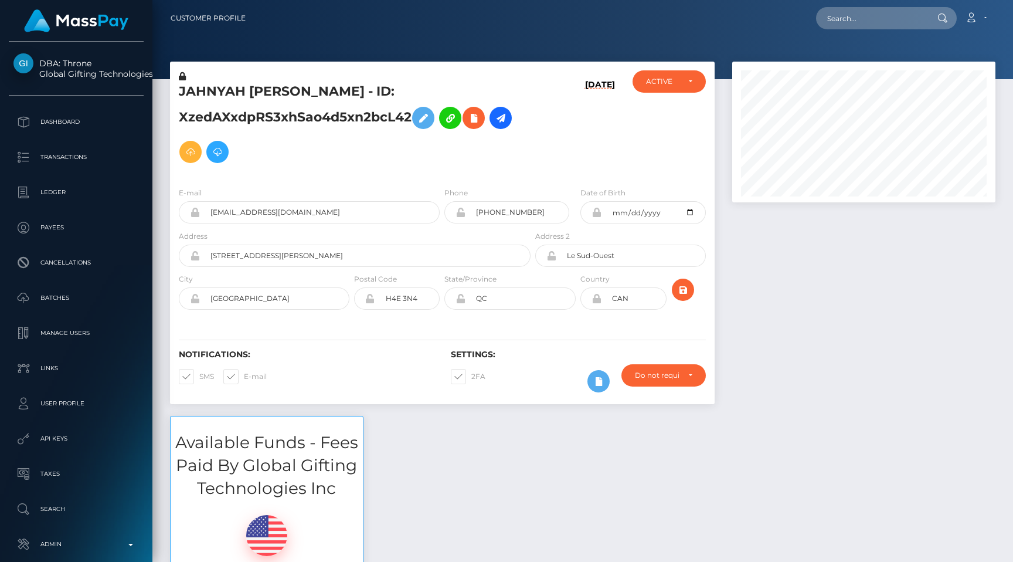
scroll to position [141, 263]
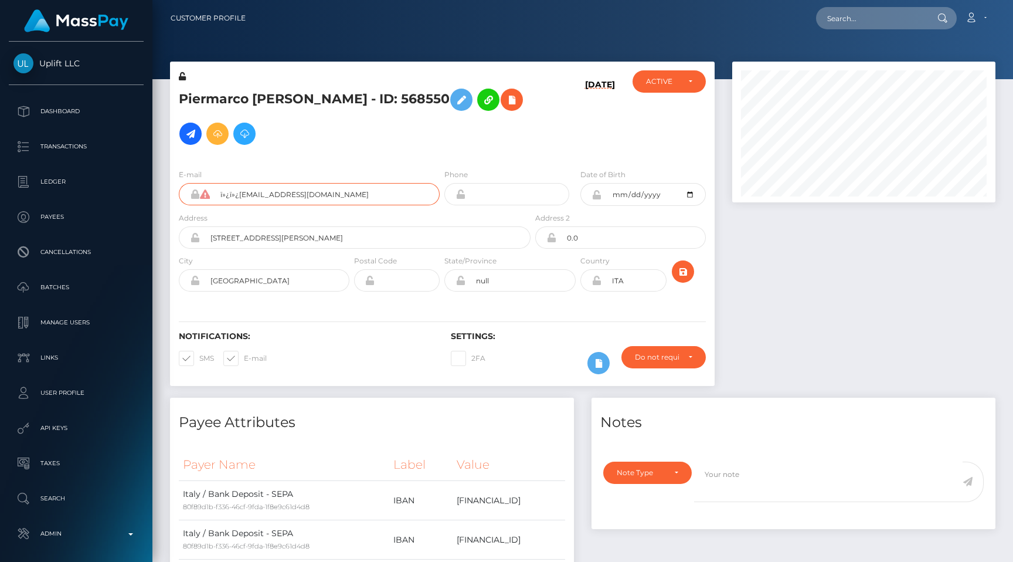
drag, startPoint x: 240, startPoint y: 196, endPoint x: 199, endPoint y: 191, distance: 40.8
click at [199, 191] on div "ï»¿ï»¿piermarcob@be-org.com" at bounding box center [309, 194] width 261 height 22
click at [301, 150] on h5 "Piermarco Buccellato - ID: 568550" at bounding box center [351, 117] width 345 height 68
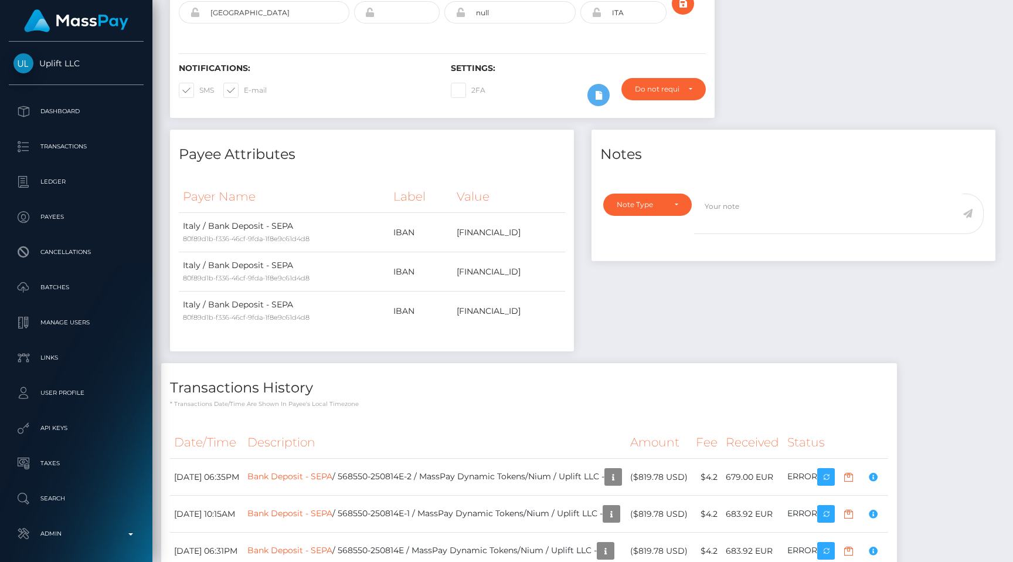
scroll to position [367, 0]
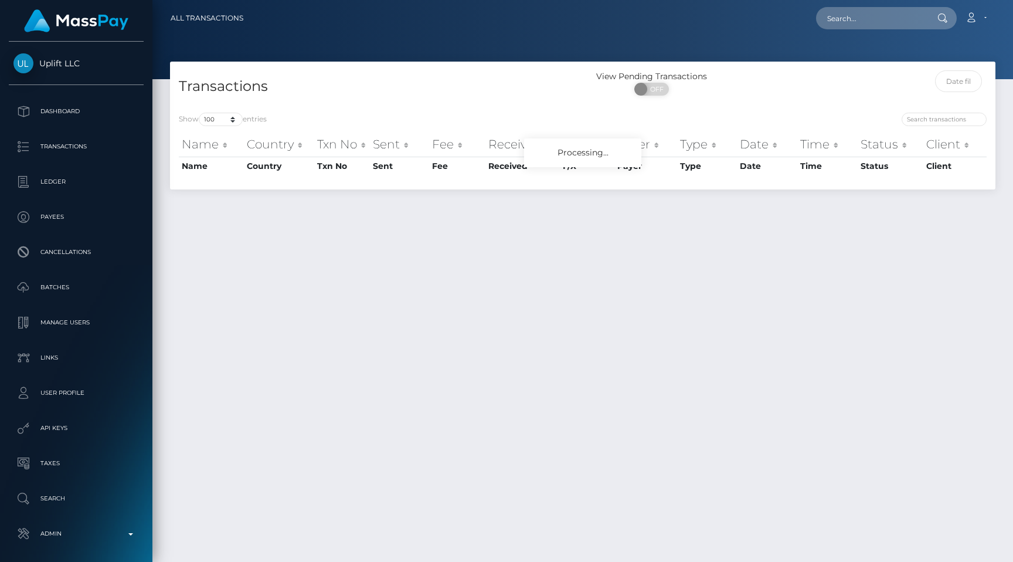
select select "100"
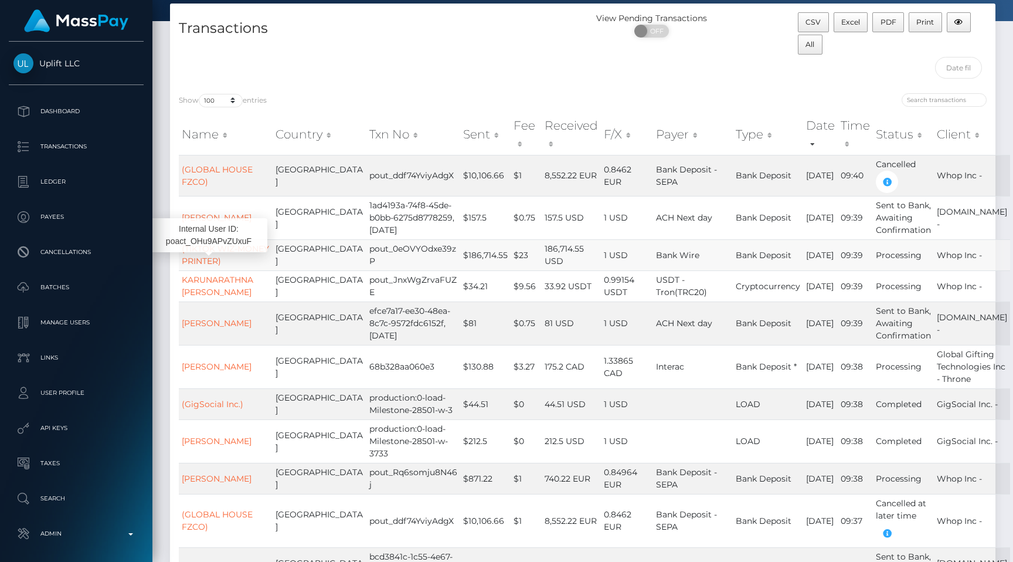
scroll to position [80, 0]
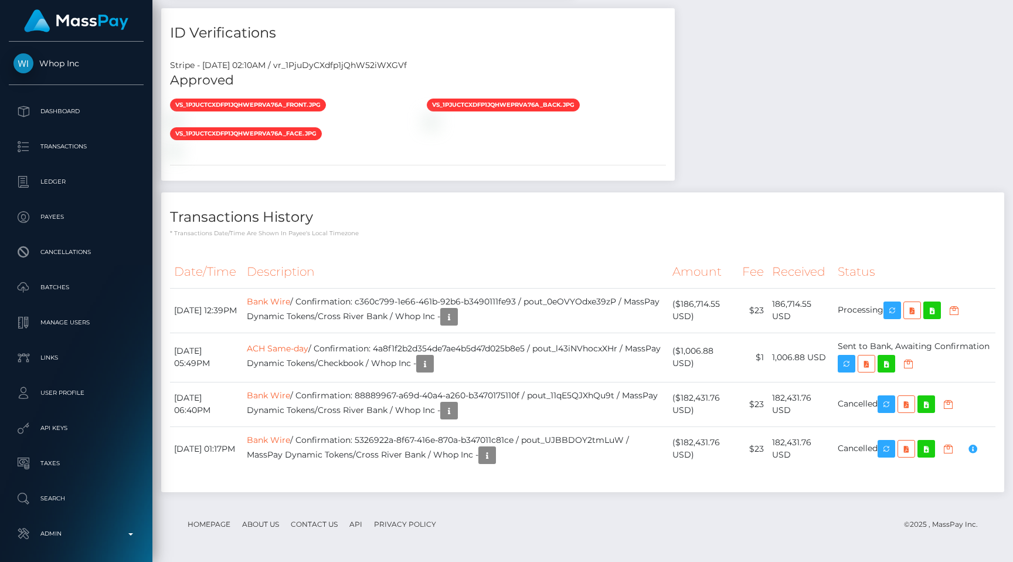
scroll to position [1439, 0]
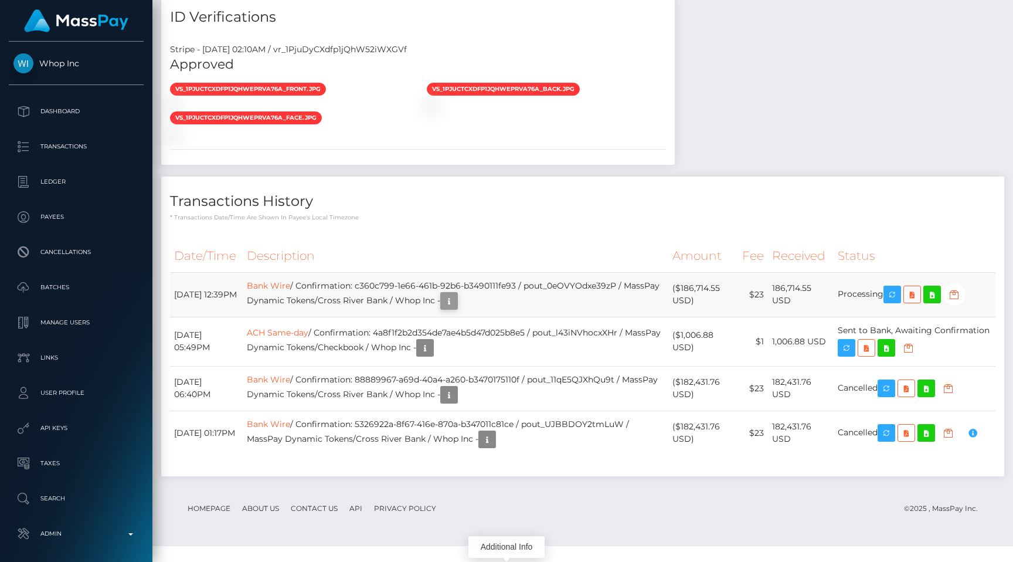
click at [456, 300] on icon "button" at bounding box center [449, 301] width 14 height 15
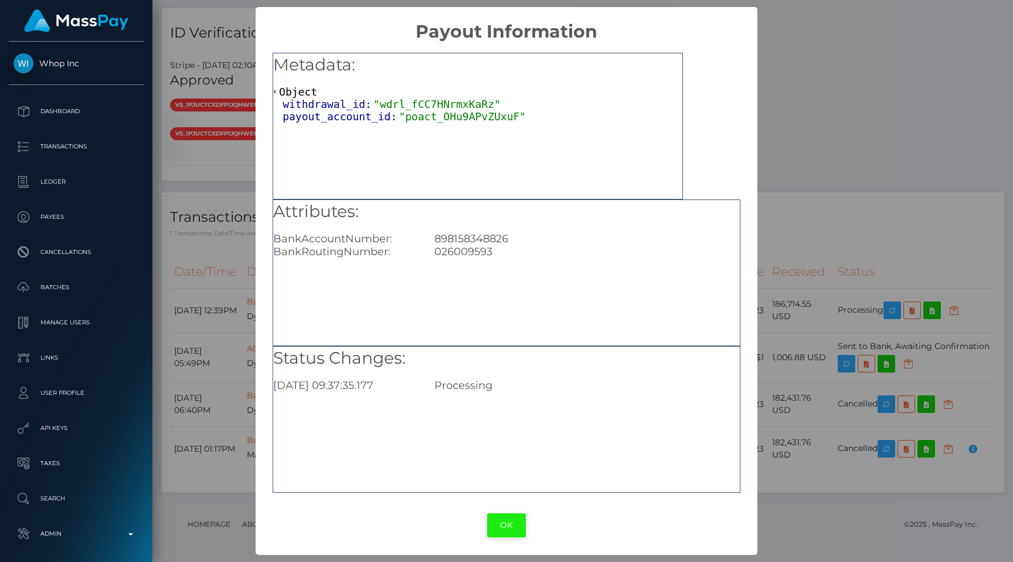
click at [504, 519] on button "OK" at bounding box center [506, 525] width 39 height 24
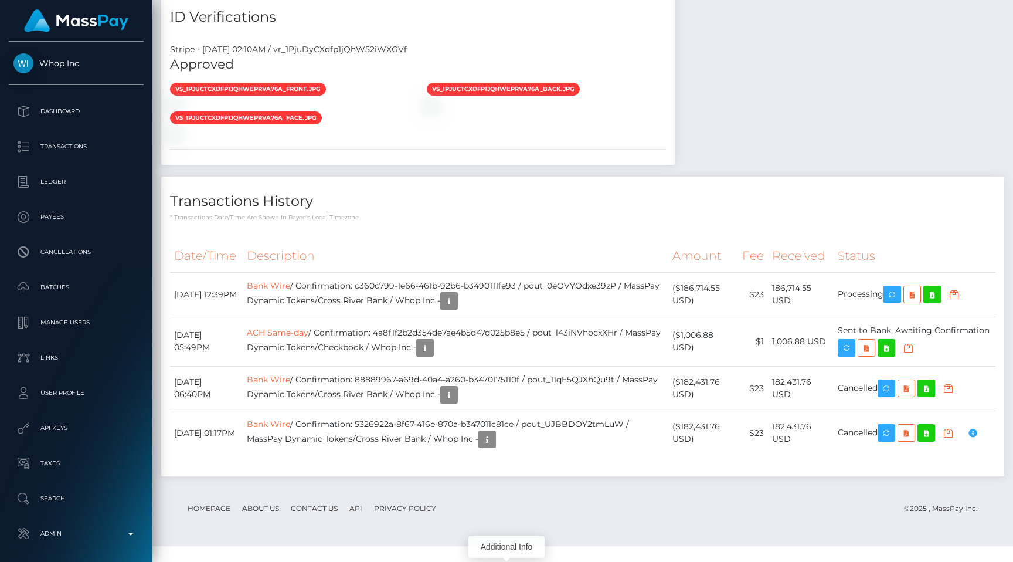
click at [575, 176] on div "ID Verifications Stripe - [DATE] 02:10AM / vr_1PjuDyCXdfp1jQhW52iWXGVf Approved…" at bounding box center [417, 84] width 531 height 185
